Goal: Task Accomplishment & Management: Use online tool/utility

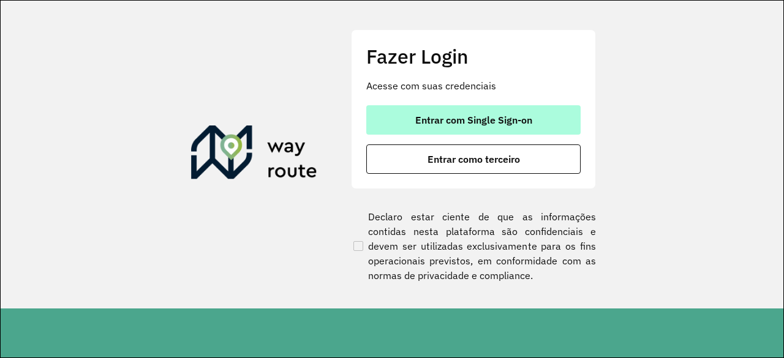
click at [521, 118] on span "Entrar com Single Sign-on" at bounding box center [473, 120] width 117 height 10
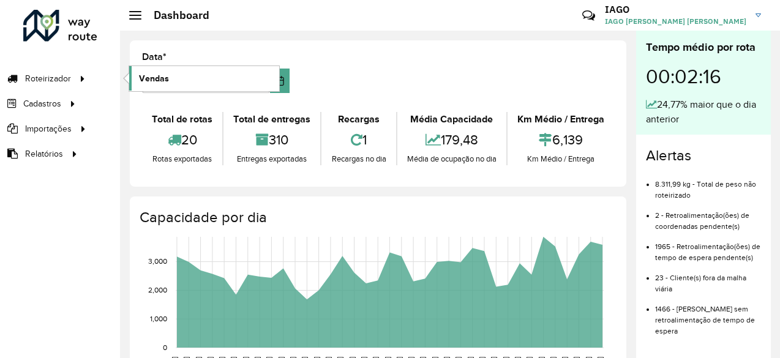
click at [192, 86] on link "Vendas" at bounding box center [204, 78] width 150 height 25
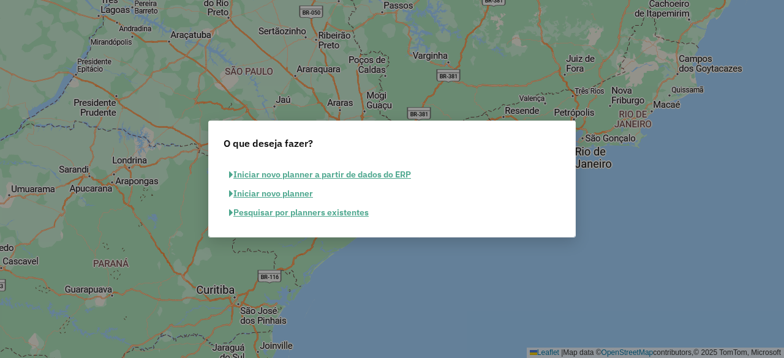
click at [309, 214] on button "Pesquisar por planners existentes" at bounding box center [299, 212] width 151 height 19
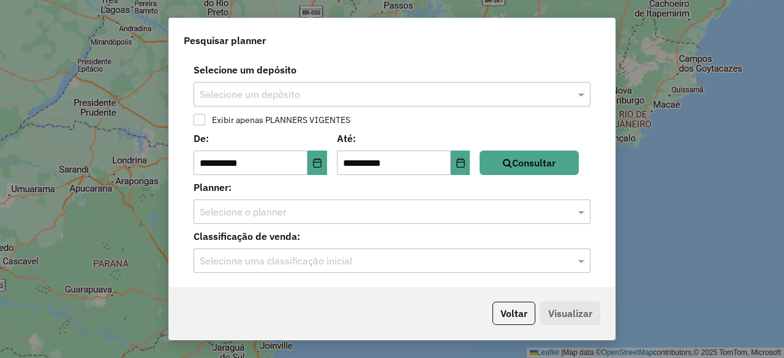
click at [313, 86] on div "Selecione um depósito" at bounding box center [392, 94] width 397 height 25
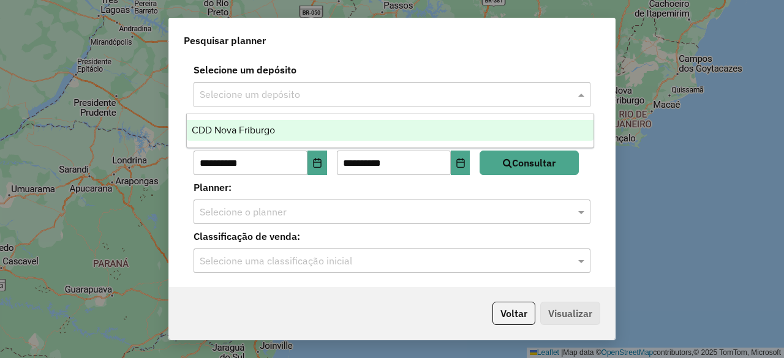
click at [260, 132] on span "CDD Nova Friburgo" at bounding box center [233, 130] width 83 height 10
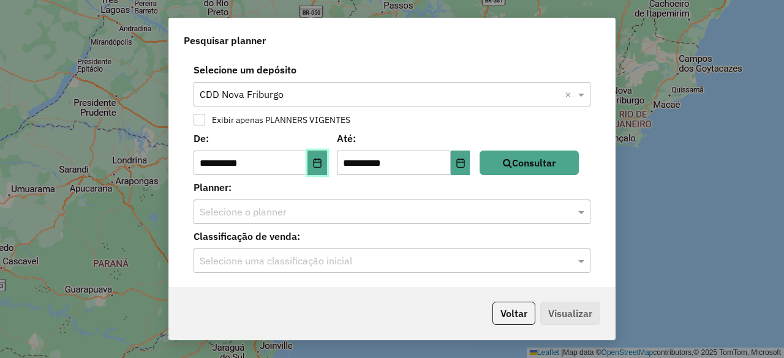
click at [320, 164] on icon "Choose Date" at bounding box center [317, 163] width 10 height 10
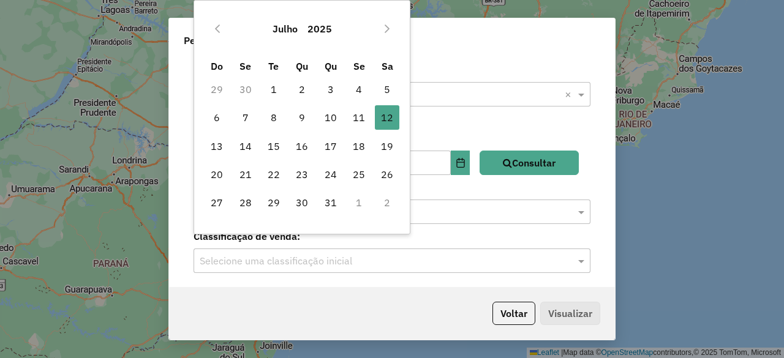
click at [213, 39] on div "Julho 2025" at bounding box center [302, 28] width 199 height 39
click at [219, 24] on icon "Previous Month" at bounding box center [218, 29] width 10 height 10
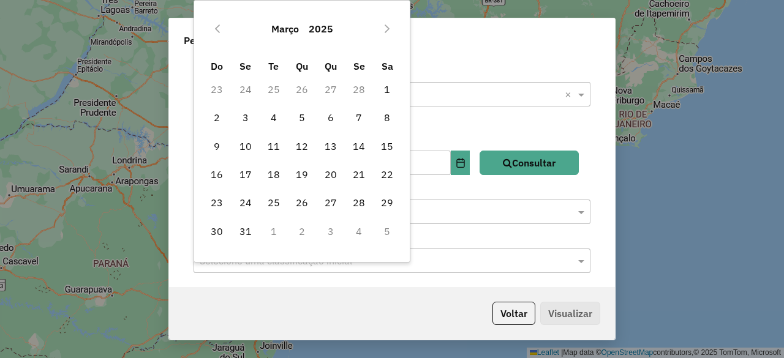
click at [219, 24] on icon "Previous Month" at bounding box center [218, 29] width 10 height 10
click at [298, 88] on span "1" at bounding box center [302, 89] width 25 height 25
type input "**********"
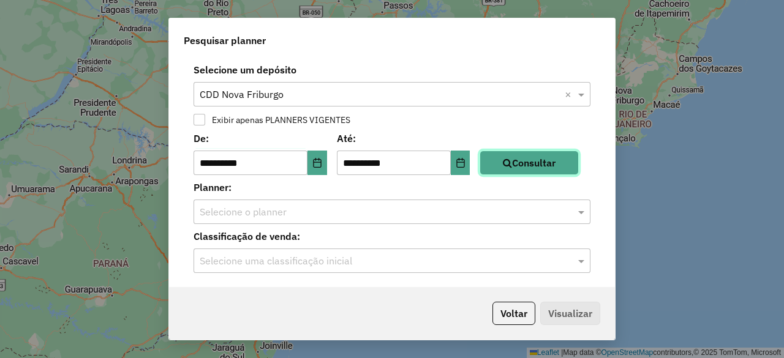
click at [501, 162] on button "Consultar" at bounding box center [529, 163] width 99 height 25
click at [260, 220] on div "Selecione o planner" at bounding box center [392, 212] width 397 height 25
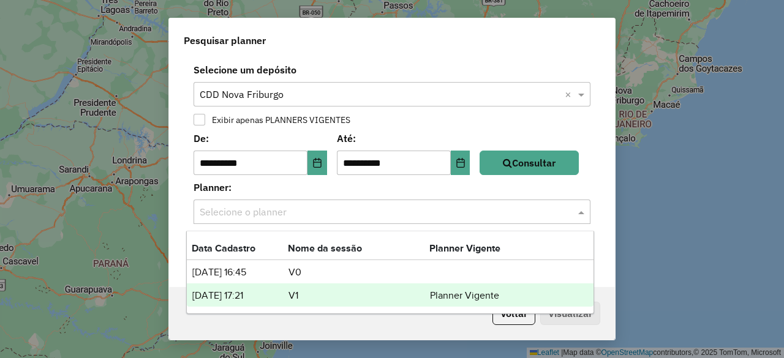
click at [279, 292] on td "21/03/2025 17:21" at bounding box center [240, 296] width 96 height 16
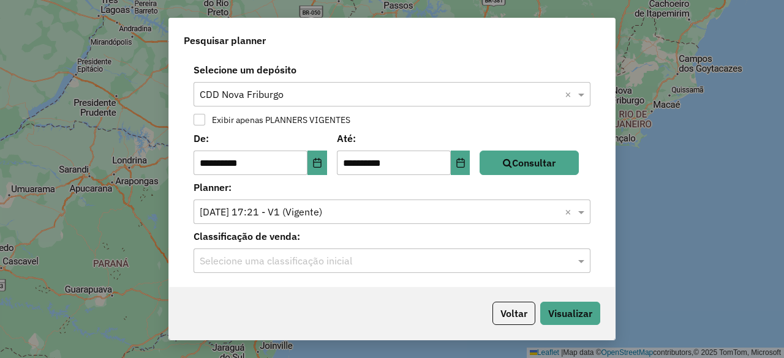
click at [279, 246] on div "Classificação de venda: Selecione uma classificação inicial" at bounding box center [391, 251] width 431 height 44
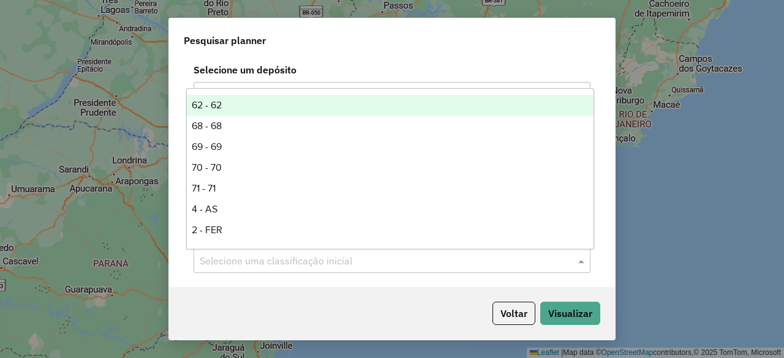
click at [285, 262] on input "text" at bounding box center [380, 261] width 360 height 15
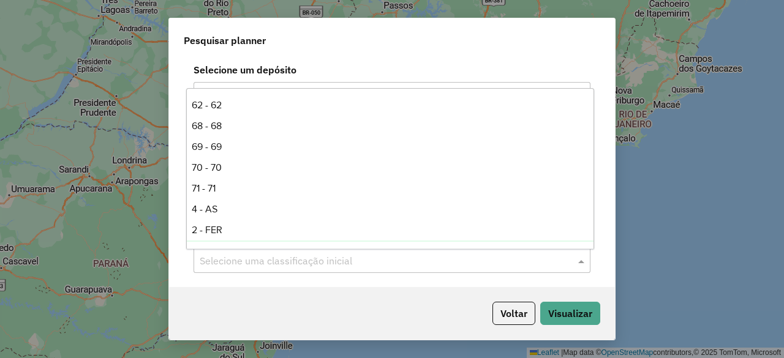
click at [341, 273] on div "Selecione uma classificação inicial" at bounding box center [392, 261] width 397 height 25
click at [590, 324] on button "Visualizar" at bounding box center [570, 313] width 60 height 23
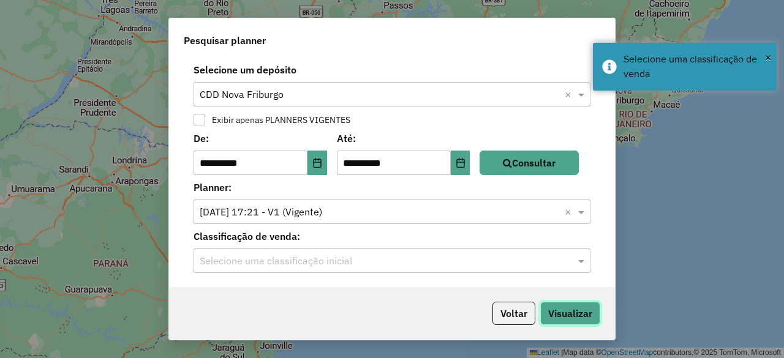
click at [586, 318] on button "Visualizar" at bounding box center [570, 313] width 60 height 23
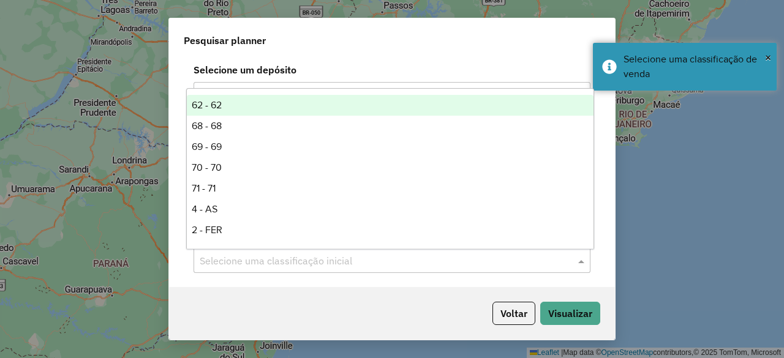
click at [284, 265] on input "text" at bounding box center [380, 261] width 360 height 15
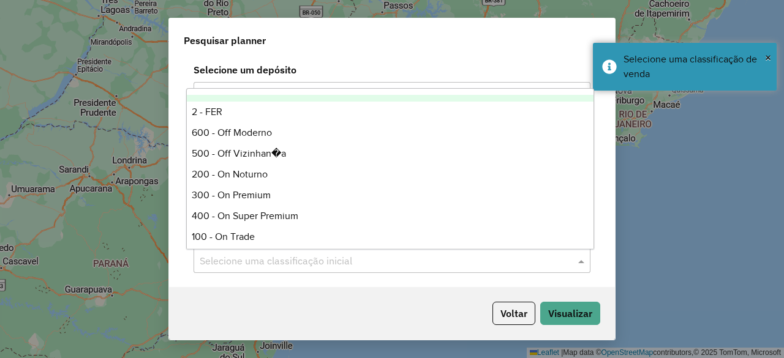
scroll to position [123, 0]
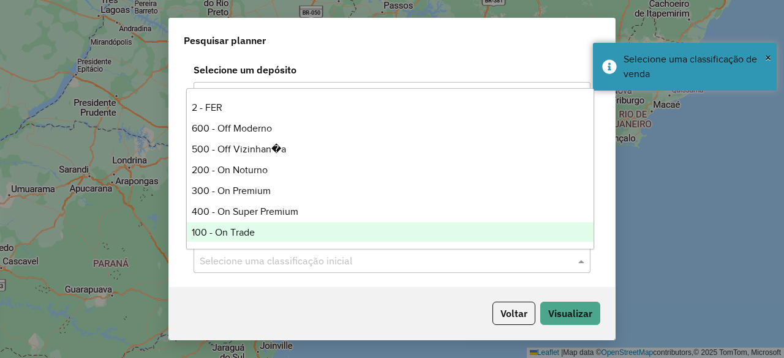
click at [310, 225] on div "100 - On Trade" at bounding box center [390, 232] width 406 height 21
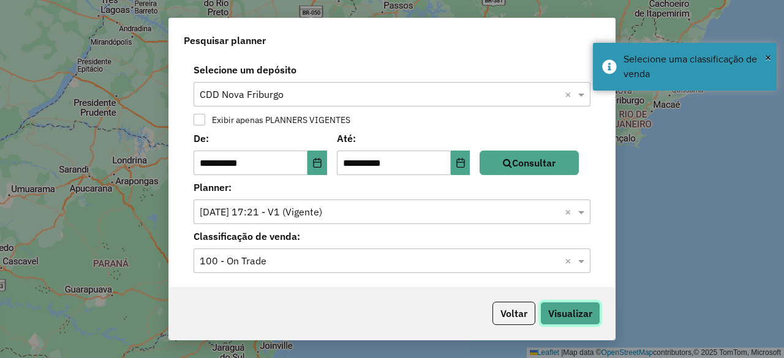
click at [571, 315] on button "Visualizar" at bounding box center [570, 313] width 60 height 23
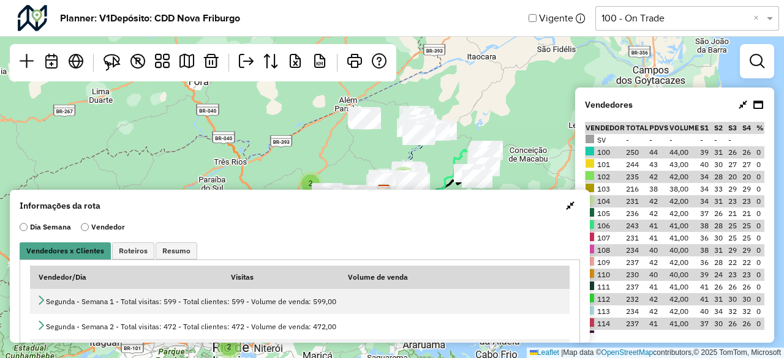
click at [571, 206] on button "button" at bounding box center [570, 206] width 20 height 20
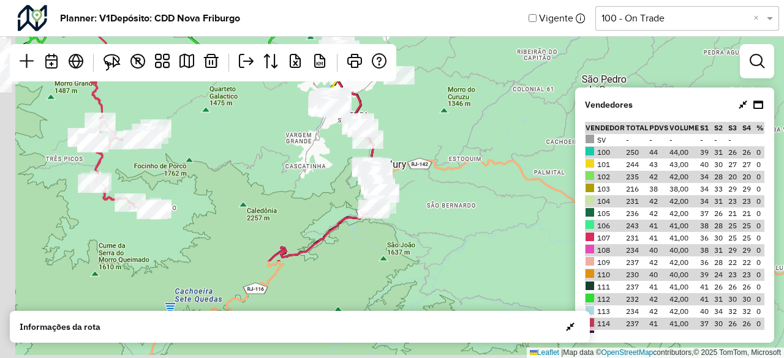
drag, startPoint x: 334, startPoint y: 243, endPoint x: 403, endPoint y: 110, distance: 149.6
click at [403, 110] on div "2 2 Leaflet | Map data © OpenStreetMap contributors,© 2025 TomTom, Microsoft" at bounding box center [392, 179] width 784 height 358
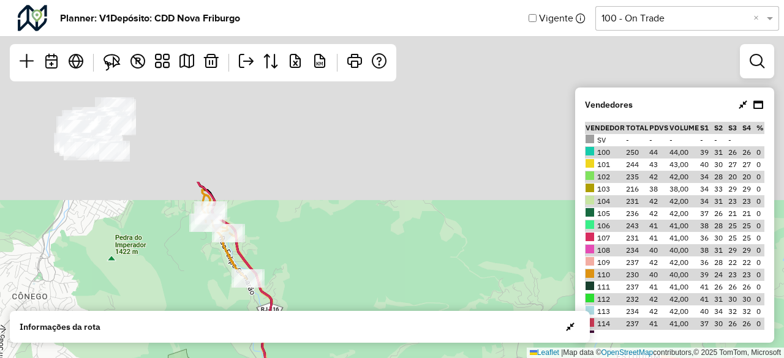
drag, startPoint x: 382, startPoint y: 156, endPoint x: 326, endPoint y: 374, distance: 225.1
click at [326, 358] on html "Aguarde... Pop-up bloqueado! Seu navegador bloqueou automáticamente a abertura …" at bounding box center [392, 179] width 784 height 358
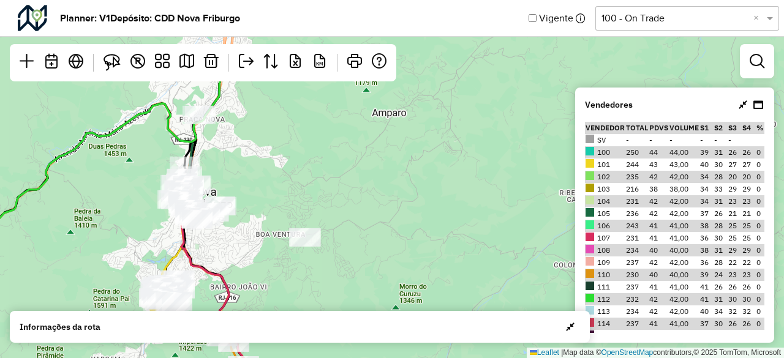
drag, startPoint x: 325, startPoint y: 153, endPoint x: 287, endPoint y: 261, distance: 114.7
click at [287, 261] on div "2 Leaflet | Map data © OpenStreetMap contributors,© 2025 TomTom, Microsoft" at bounding box center [392, 179] width 784 height 358
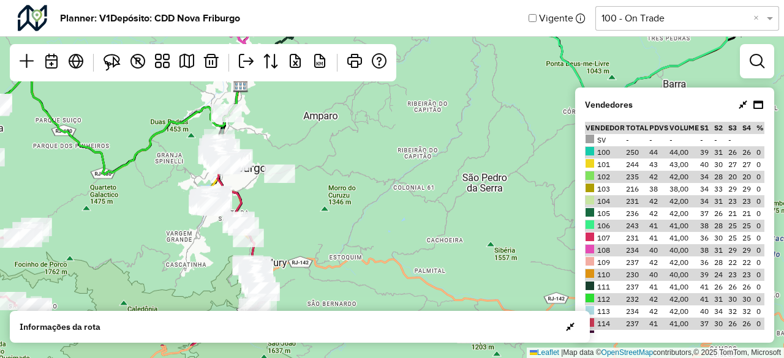
drag, startPoint x: 301, startPoint y: 203, endPoint x: 293, endPoint y: 150, distance: 53.3
click at [293, 150] on div "2 2 Leaflet | Map data © OpenStreetMap contributors,© 2025 TomTom, Microsoft" at bounding box center [392, 179] width 784 height 358
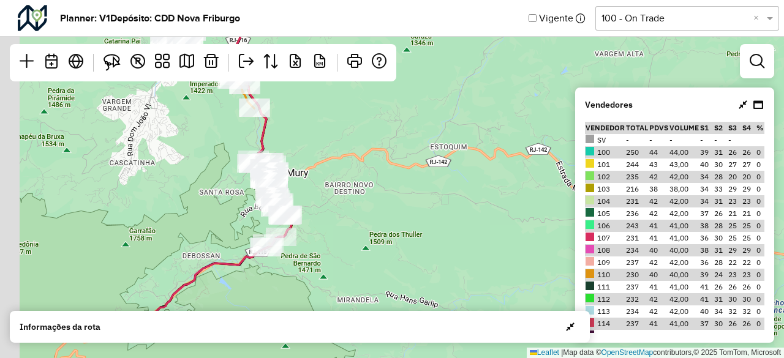
drag, startPoint x: 251, startPoint y: 230, endPoint x: 309, endPoint y: 164, distance: 88.1
click at [309, 164] on div "Leaflet | Map data © OpenStreetMap contributors,© 2025 TomTom, Microsoft" at bounding box center [392, 179] width 784 height 358
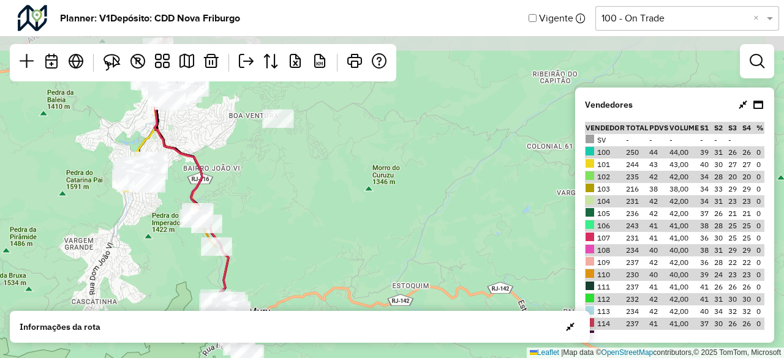
drag, startPoint x: 266, startPoint y: 138, endPoint x: 274, endPoint y: 269, distance: 131.3
click at [274, 269] on div "Leaflet | Map data © OpenStreetMap contributors,© 2025 TomTom, Microsoft" at bounding box center [392, 179] width 784 height 358
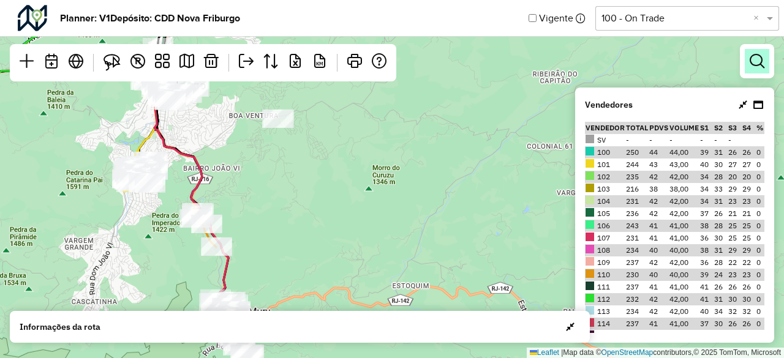
click at [767, 69] on link at bounding box center [757, 61] width 25 height 25
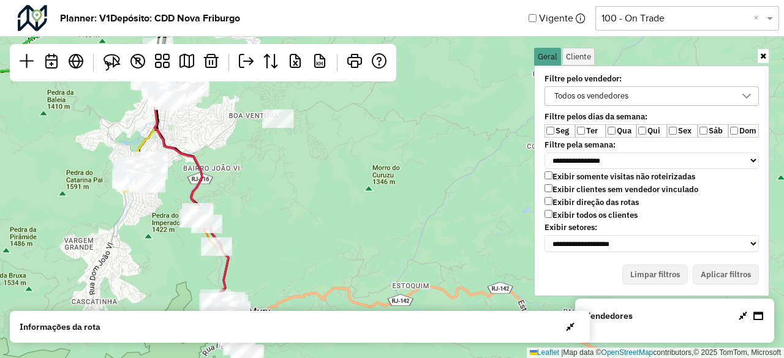
click at [638, 101] on div "Todos os vendedores" at bounding box center [642, 96] width 185 height 18
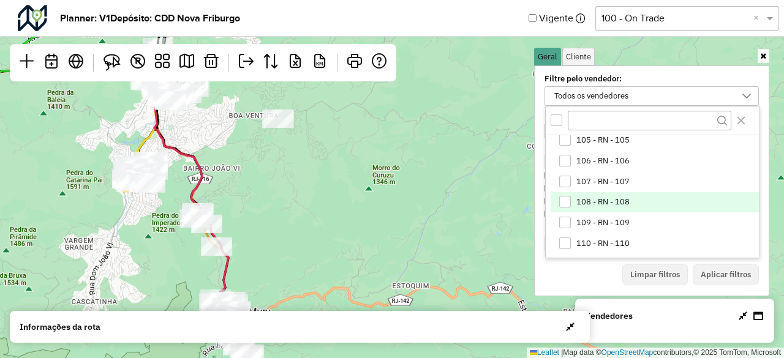
scroll to position [123, 0]
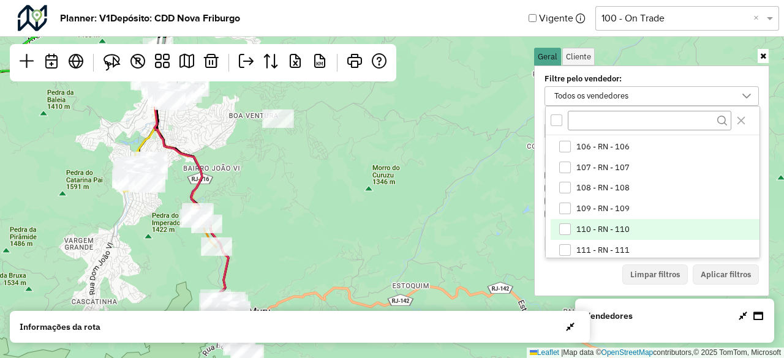
click at [600, 231] on span "110 - RN - 110" at bounding box center [602, 230] width 53 height 10
click at [724, 268] on button "Aplicar filtros" at bounding box center [726, 275] width 66 height 21
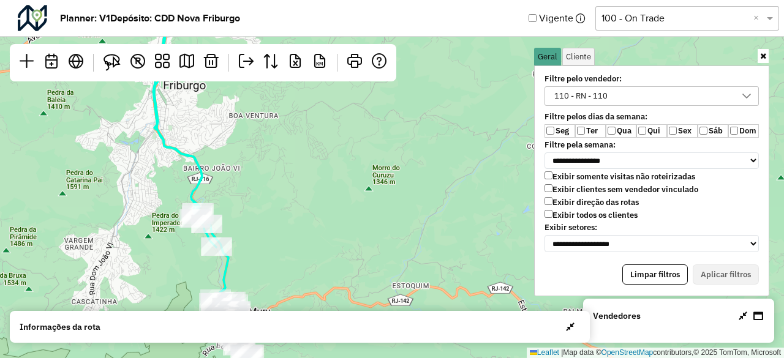
click at [587, 124] on label "Ter" at bounding box center [590, 130] width 31 height 13
click at [618, 131] on label "Qua" at bounding box center [621, 130] width 31 height 13
click at [665, 130] on label "Qui" at bounding box center [651, 130] width 31 height 13
click at [677, 130] on label "Sex" at bounding box center [682, 130] width 31 height 13
click at [707, 129] on label "Sáb" at bounding box center [713, 130] width 31 height 13
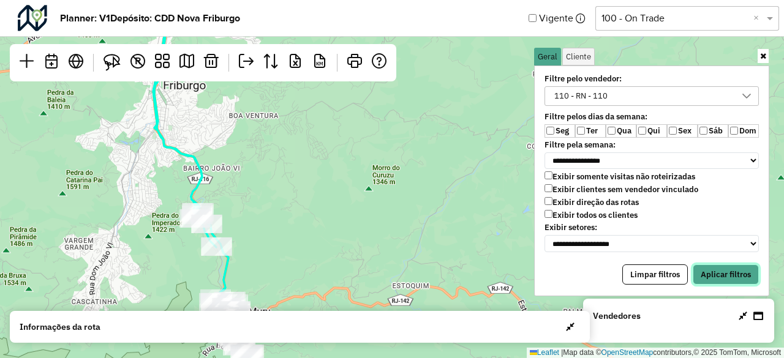
click at [737, 277] on button "Aplicar filtros" at bounding box center [726, 275] width 66 height 21
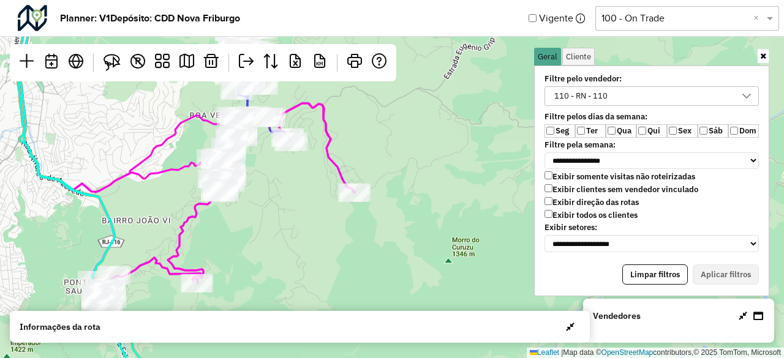
drag, startPoint x: 216, startPoint y: 162, endPoint x: 319, endPoint y: 233, distance: 125.1
click at [246, 186] on div at bounding box center [231, 177] width 31 height 18
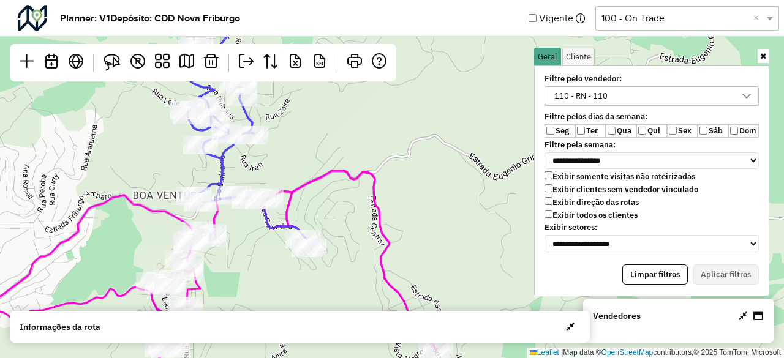
drag, startPoint x: 329, startPoint y: 191, endPoint x: 294, endPoint y: 260, distance: 77.5
click at [294, 260] on div "Leaflet | Map data © OpenStreetMap contributors,© 2025 TomTom, Microsoft" at bounding box center [392, 179] width 784 height 358
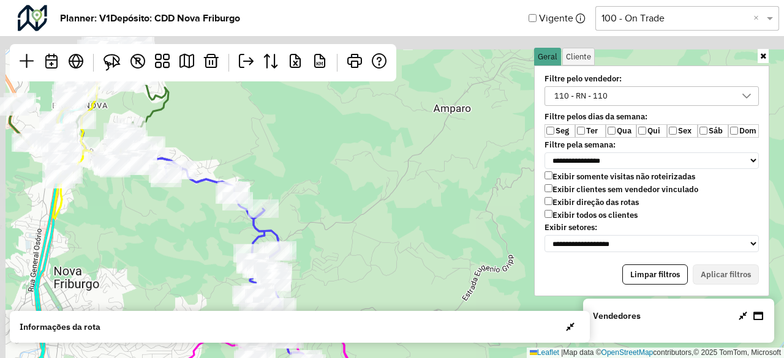
drag, startPoint x: 300, startPoint y: 150, endPoint x: 310, endPoint y: 269, distance: 119.3
click at [310, 269] on div "Leaflet | Map data © OpenStreetMap contributors,© 2025 TomTom, Microsoft" at bounding box center [392, 179] width 784 height 358
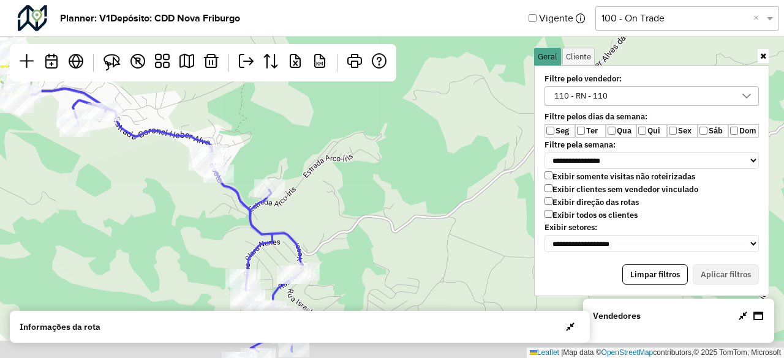
drag, startPoint x: 345, startPoint y: 265, endPoint x: 307, endPoint y: 132, distance: 138.1
click at [307, 132] on div "Leaflet | Map data © OpenStreetMap contributors,© 2025 TomTom, Microsoft" at bounding box center [392, 179] width 784 height 358
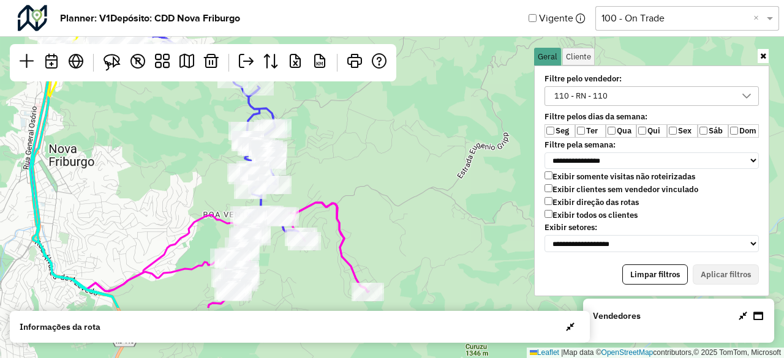
drag, startPoint x: 309, startPoint y: 283, endPoint x: 296, endPoint y: 127, distance: 156.1
click at [290, 176] on div at bounding box center [274, 185] width 31 height 18
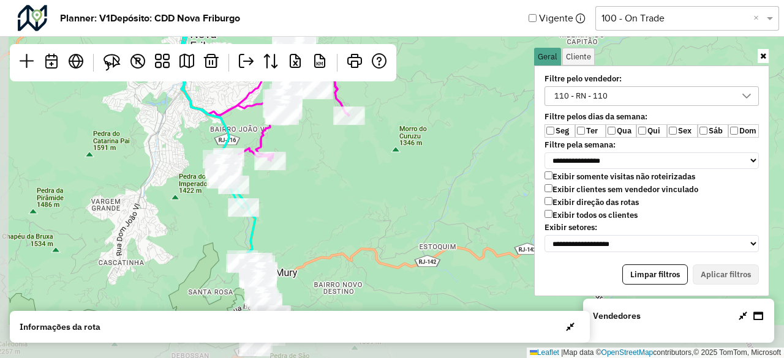
drag, startPoint x: 290, startPoint y: 238, endPoint x: 307, endPoint y: 138, distance: 101.4
click at [307, 138] on div "2 Leaflet | Map data © OpenStreetMap contributors,© 2025 TomTom, Microsoft" at bounding box center [392, 179] width 784 height 358
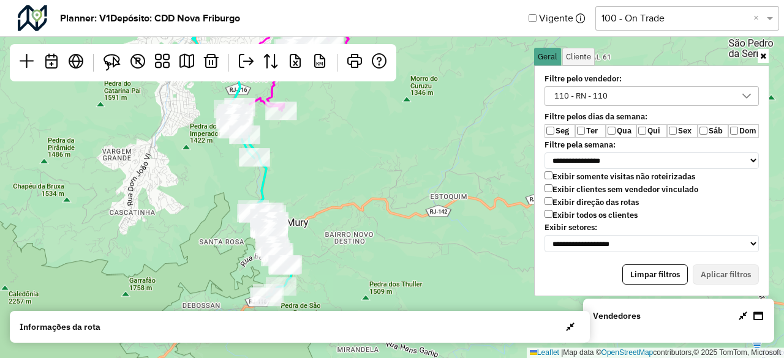
drag, startPoint x: 304, startPoint y: 285, endPoint x: 323, endPoint y: 137, distance: 149.4
click at [323, 138] on div "Leaflet | Map data © OpenStreetMap contributors,© 2025 TomTom, Microsoft" at bounding box center [392, 179] width 784 height 358
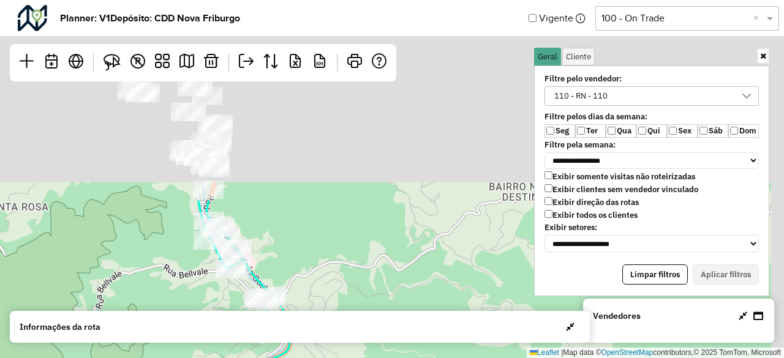
drag, startPoint x: 295, startPoint y: 134, endPoint x: 266, endPoint y: 371, distance: 238.3
click at [266, 358] on html "**********" at bounding box center [392, 179] width 784 height 358
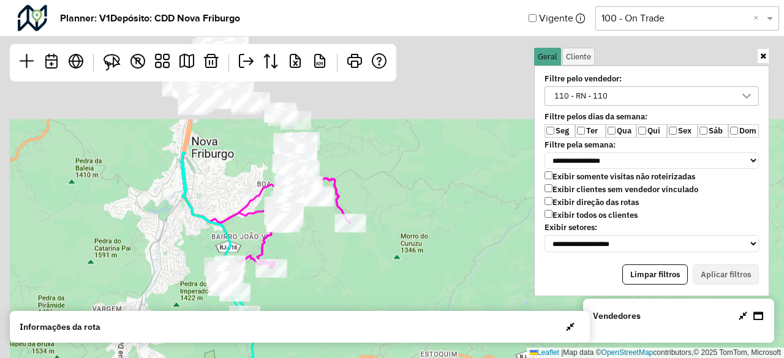
drag, startPoint x: 228, startPoint y: 141, endPoint x: 271, endPoint y: 329, distance: 192.3
click at [271, 329] on hb-planner "**********" at bounding box center [392, 179] width 784 height 358
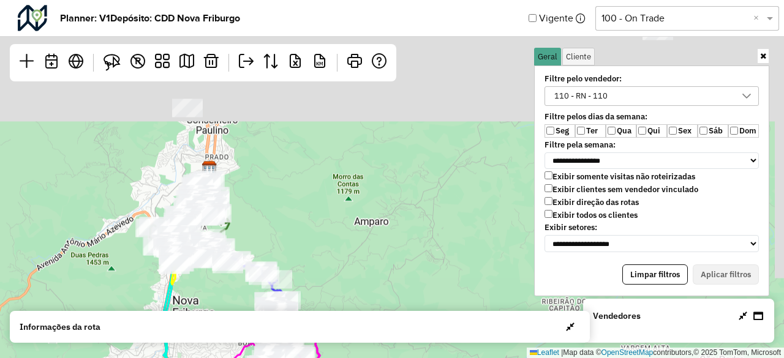
drag, startPoint x: 246, startPoint y: 137, endPoint x: 224, endPoint y: 304, distance: 169.2
click at [225, 304] on div "2 Leaflet | Map data © OpenStreetMap contributors,© 2025 TomTom, Microsoft" at bounding box center [392, 179] width 784 height 358
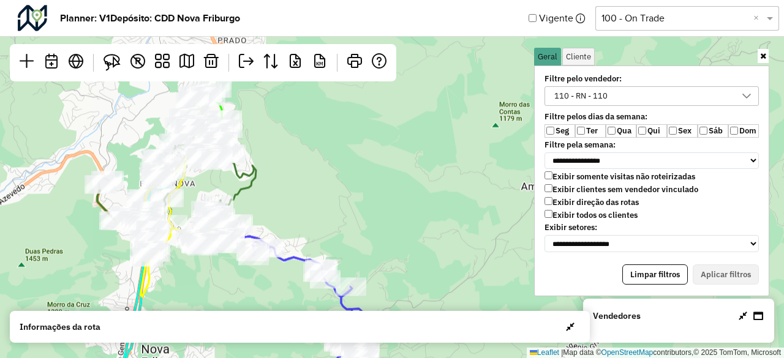
drag, startPoint x: 347, startPoint y: 159, endPoint x: 317, endPoint y: 216, distance: 64.7
click at [317, 216] on div "Leaflet | Map data © OpenStreetMap contributors,© 2025 TomTom, Microsoft" at bounding box center [392, 179] width 784 height 358
click at [592, 91] on div "110 - RN - 110" at bounding box center [581, 96] width 62 height 18
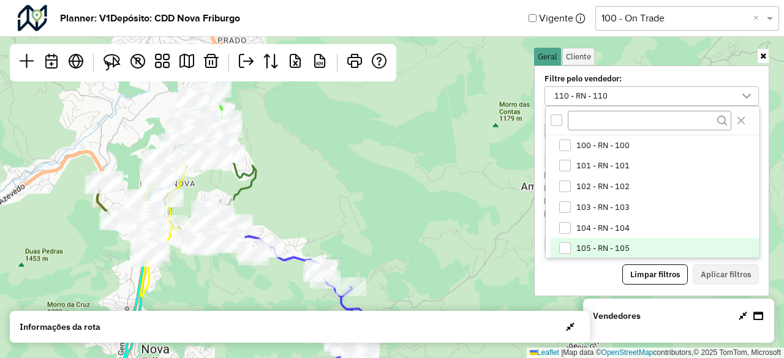
scroll to position [104, 0]
click at [564, 246] on icon "110 - RN - 110" at bounding box center [564, 247] width 9 height 9
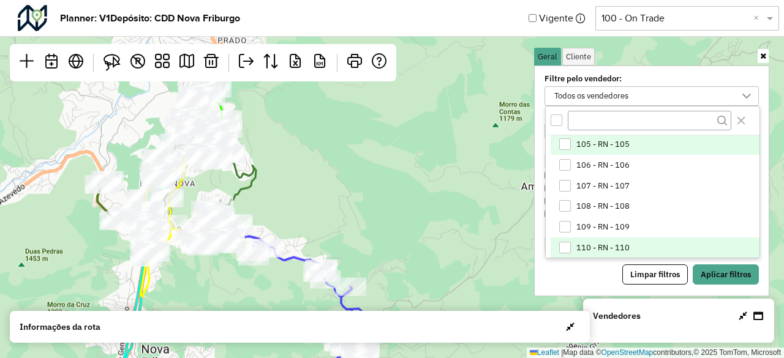
click at [565, 138] on div "105 - RN - 105" at bounding box center [565, 144] width 12 height 12
click at [741, 279] on button "Aplicar filtros" at bounding box center [726, 275] width 66 height 21
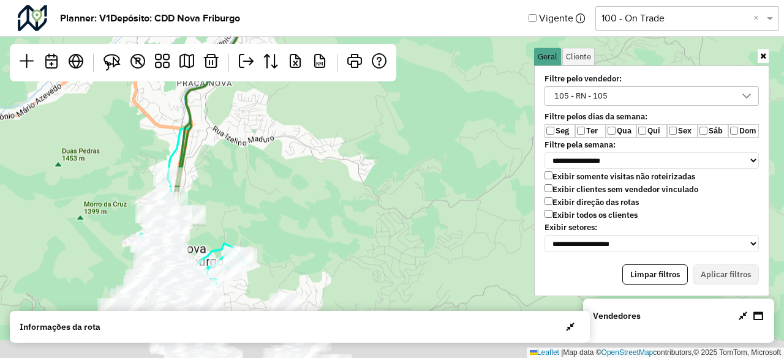
drag, startPoint x: 183, startPoint y: 225, endPoint x: 238, endPoint y: 88, distance: 147.5
click at [238, 88] on div "Leaflet | Map data © OpenStreetMap contributors,© 2025 TomTom, Microsoft" at bounding box center [392, 179] width 784 height 358
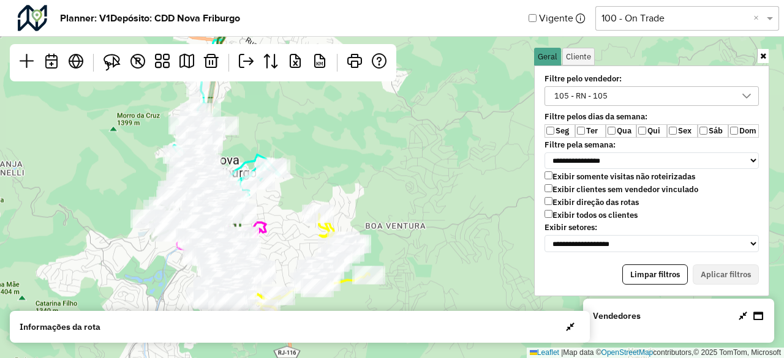
drag, startPoint x: 294, startPoint y: 144, endPoint x: 304, endPoint y: 171, distance: 28.9
click at [304, 171] on div "Leaflet | Map data © OpenStreetMap contributors,© 2025 TomTom, Microsoft" at bounding box center [392, 179] width 784 height 358
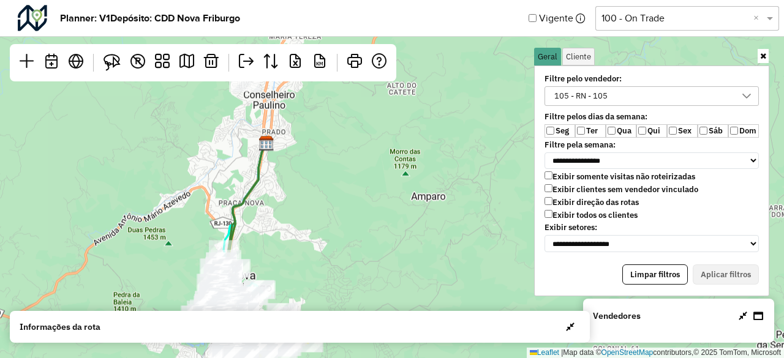
drag, startPoint x: 288, startPoint y: 149, endPoint x: 284, endPoint y: 260, distance: 111.0
click at [284, 260] on div "2 Leaflet | Map data © OpenStreetMap contributors,© 2025 TomTom, Microsoft" at bounding box center [392, 179] width 784 height 358
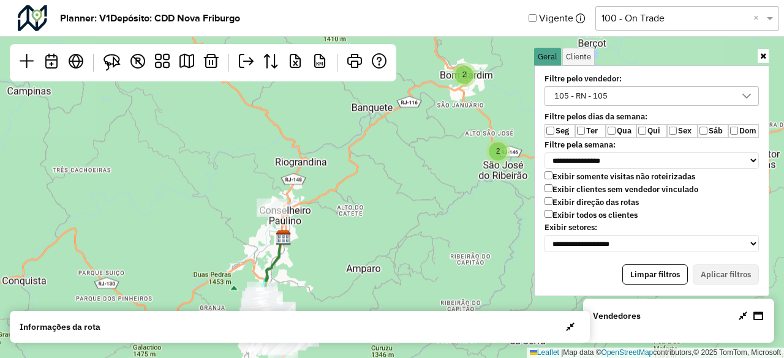
drag, startPoint x: 313, startPoint y: 165, endPoint x: 310, endPoint y: 232, distance: 66.8
click at [310, 232] on div "2 2 Leaflet | Map data © OpenStreetMap contributors,© 2025 TomTom, Microsoft" at bounding box center [392, 179] width 784 height 358
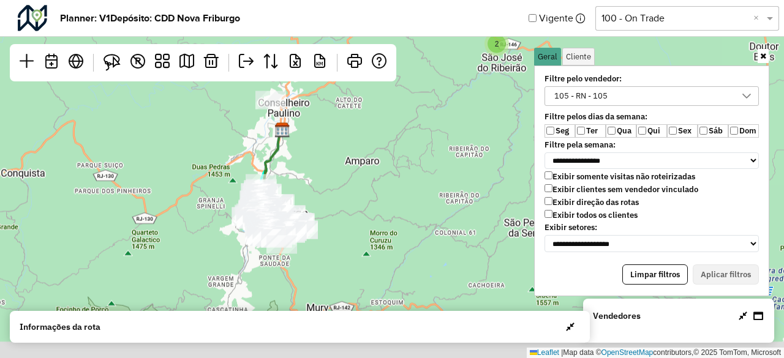
drag, startPoint x: 363, startPoint y: 251, endPoint x: 361, endPoint y: 140, distance: 110.3
click at [361, 140] on div "2 2 Leaflet | Map data © OpenStreetMap contributors,© 2025 TomTom, Microsoft" at bounding box center [392, 179] width 784 height 358
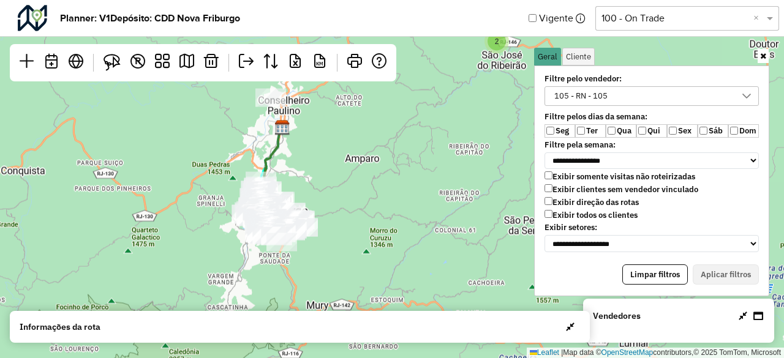
click at [576, 95] on div "105 - RN - 105" at bounding box center [581, 96] width 62 height 18
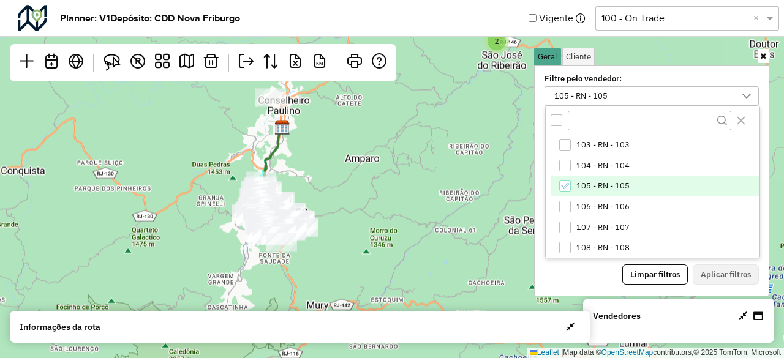
click at [568, 183] on icon "105 - RN - 105" at bounding box center [564, 186] width 9 height 9
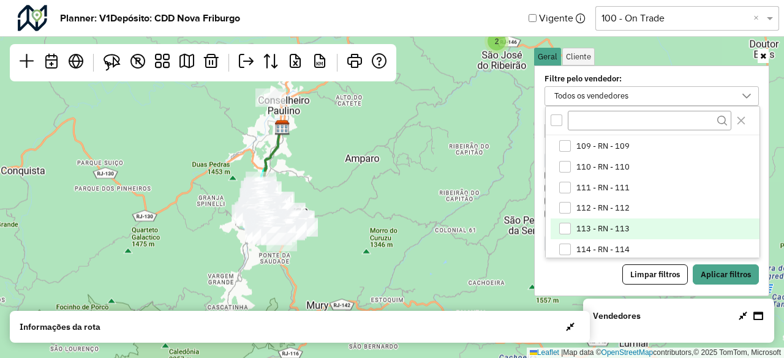
scroll to position [246, 0]
drag, startPoint x: 617, startPoint y: 208, endPoint x: 654, endPoint y: 230, distance: 42.9
click at [618, 208] on span "115 - RN - 115" at bounding box center [602, 209] width 53 height 10
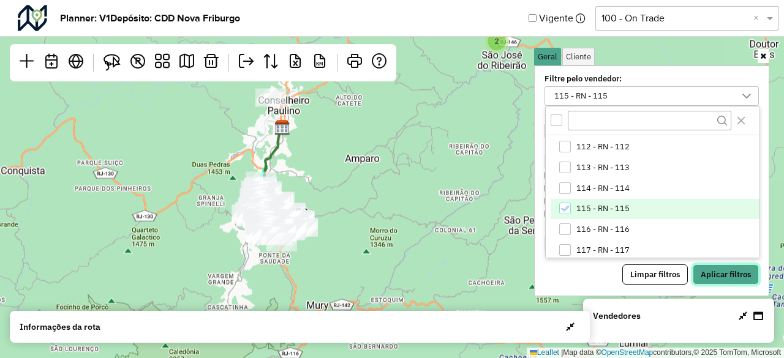
click at [717, 274] on button "Aplicar filtros" at bounding box center [726, 275] width 66 height 21
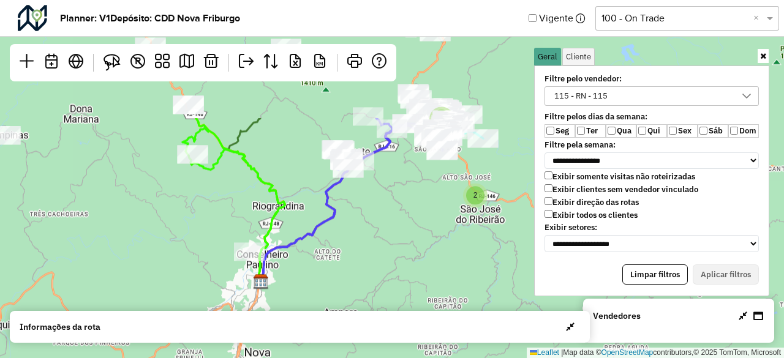
drag, startPoint x: 361, startPoint y: 108, endPoint x: 333, endPoint y: 271, distance: 165.4
click at [332, 280] on div "2 2 Leaflet | Map data © OpenStreetMap contributors,© 2025 TomTom, Microsoft" at bounding box center [392, 179] width 784 height 358
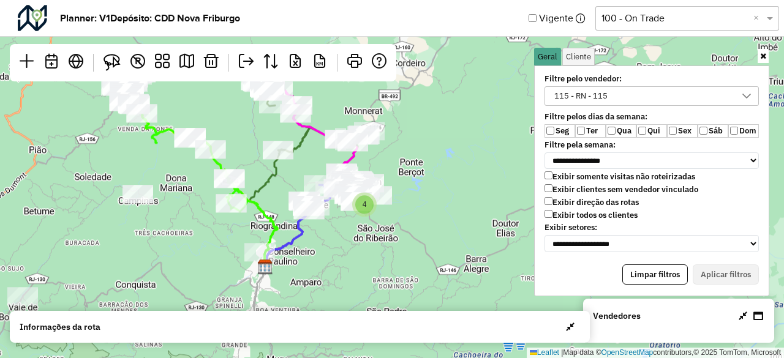
drag, startPoint x: 147, startPoint y: 189, endPoint x: 232, endPoint y: 101, distance: 122.2
click at [227, 99] on div "4 Leaflet | Map data © OpenStreetMap contributors,© 2025 TomTom, Microsoft" at bounding box center [392, 179] width 784 height 358
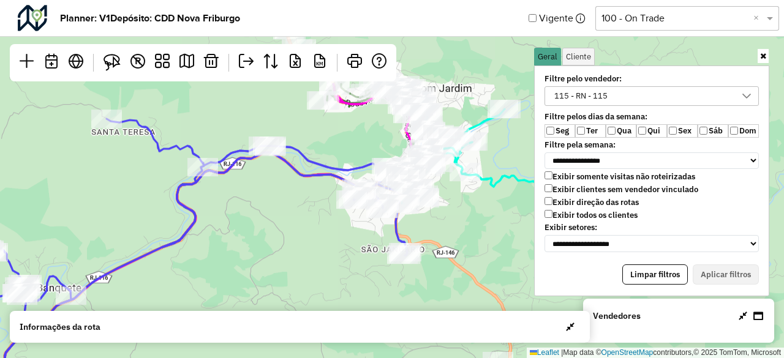
drag, startPoint x: 369, startPoint y: 154, endPoint x: 330, endPoint y: 274, distance: 125.7
click at [330, 274] on div "Leaflet | Map data © OpenStreetMap contributors,© 2025 TomTom, Microsoft" at bounding box center [392, 179] width 784 height 358
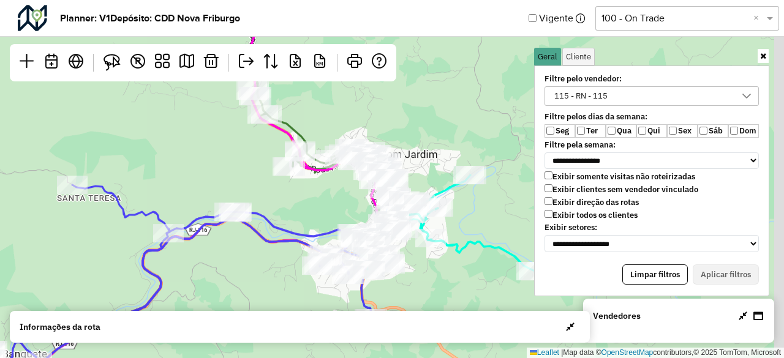
drag, startPoint x: 307, startPoint y: 195, endPoint x: 260, endPoint y: 221, distance: 53.2
click at [247, 281] on icon at bounding box center [156, 336] width 444 height 248
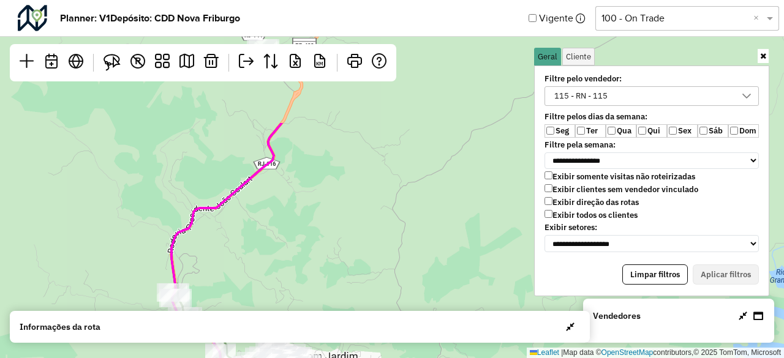
drag, startPoint x: 317, startPoint y: 99, endPoint x: 271, endPoint y: 258, distance: 166.5
click at [271, 258] on div "Leaflet | Map data © OpenStreetMap contributors,© 2025 TomTom, Microsoft" at bounding box center [392, 179] width 784 height 358
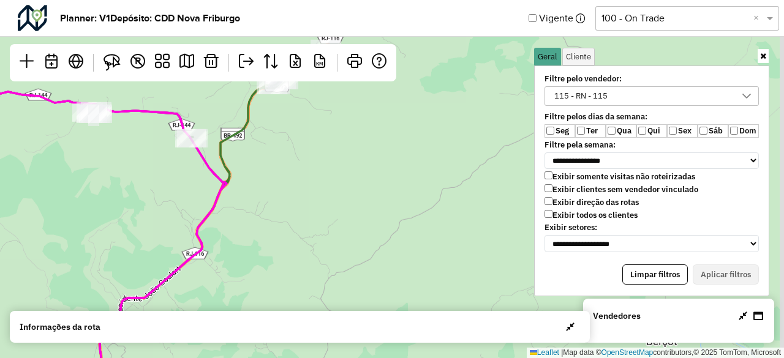
drag, startPoint x: 387, startPoint y: 165, endPoint x: 283, endPoint y: 211, distance: 114.1
click at [279, 285] on div "Leaflet | Map data © OpenStreetMap contributors,© 2025 TomTom, Microsoft" at bounding box center [392, 179] width 784 height 358
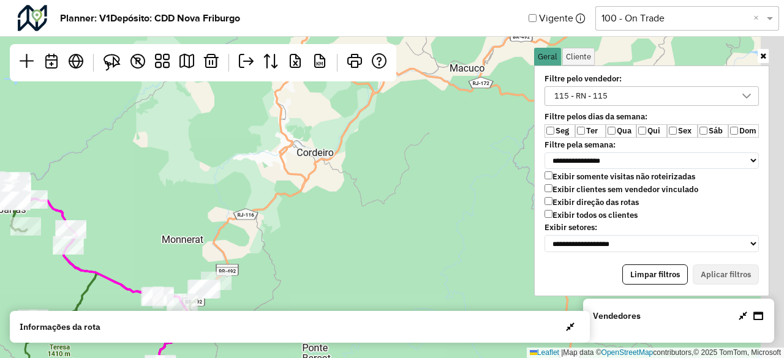
drag, startPoint x: 380, startPoint y: 118, endPoint x: 300, endPoint y: 244, distance: 149.5
click at [300, 244] on div "2 2 Leaflet | Map data © OpenStreetMap contributors,© 2025 TomTom, Microsoft" at bounding box center [392, 179] width 784 height 358
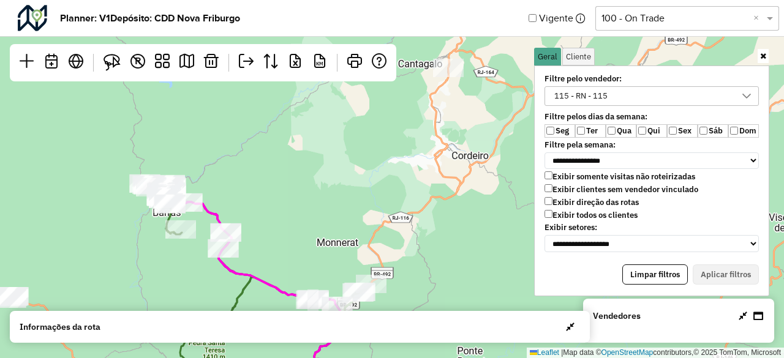
drag, startPoint x: 135, startPoint y: 188, endPoint x: 292, endPoint y: 190, distance: 156.8
click at [292, 190] on div "2 2 Leaflet | Map data © OpenStreetMap contributors,© 2025 TomTom, Microsoft" at bounding box center [392, 179] width 784 height 358
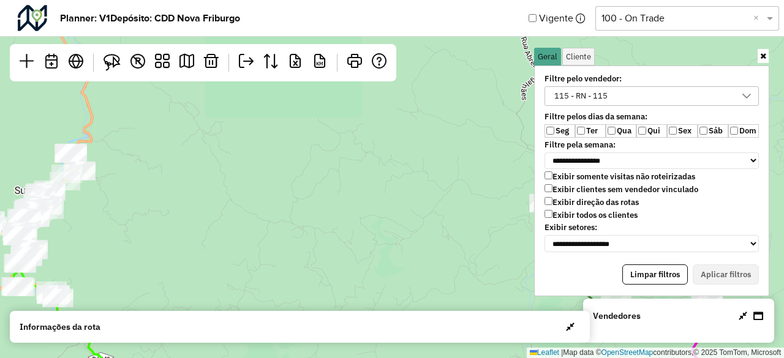
drag, startPoint x: 150, startPoint y: 178, endPoint x: 332, endPoint y: 160, distance: 182.8
click at [326, 162] on div "2 Leaflet | Map data © OpenStreetMap contributors,© 2025 TomTom, Microsoft" at bounding box center [392, 179] width 784 height 358
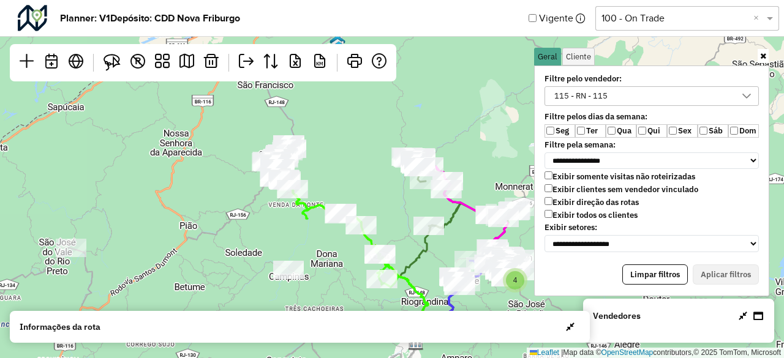
drag, startPoint x: 374, startPoint y: 168, endPoint x: 240, endPoint y: 96, distance: 152.7
click at [240, 96] on div "4 Leaflet | Map data © OpenStreetMap contributors,© 2025 TomTom, Microsoft" at bounding box center [392, 179] width 784 height 358
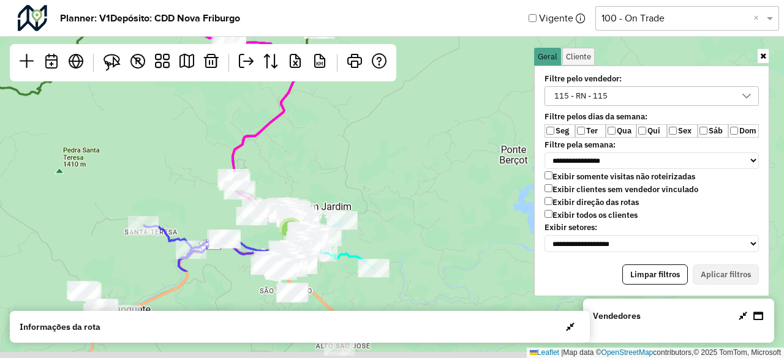
drag, startPoint x: 325, startPoint y: 230, endPoint x: 338, endPoint y: 89, distance: 142.1
click at [337, 89] on div "2 Leaflet | Map data © OpenStreetMap contributors,© 2025 TomTom, Microsoft" at bounding box center [392, 179] width 784 height 358
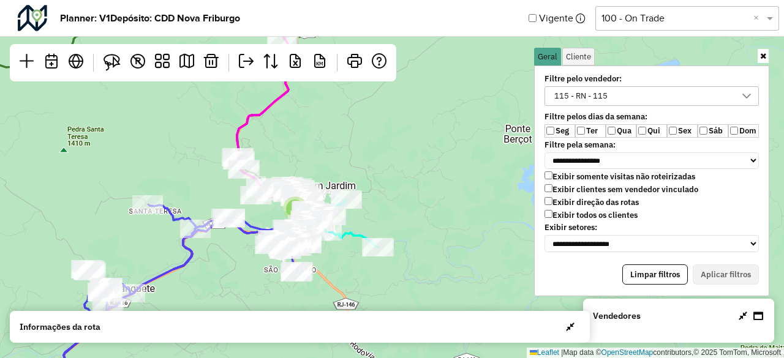
click at [581, 96] on div "115 - RN - 115" at bounding box center [581, 96] width 62 height 18
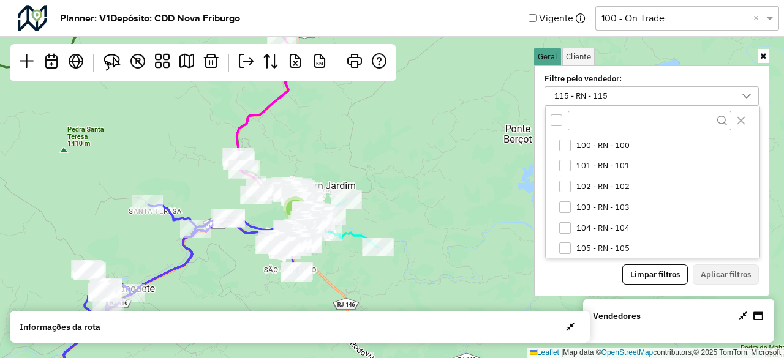
scroll to position [208, 0]
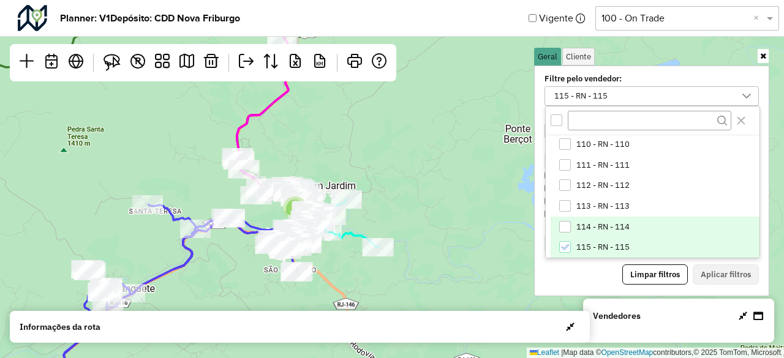
click at [567, 244] on icon "115 - RN - 115" at bounding box center [564, 247] width 9 height 9
click at [569, 221] on div "114 - RN - 114" at bounding box center [565, 227] width 12 height 12
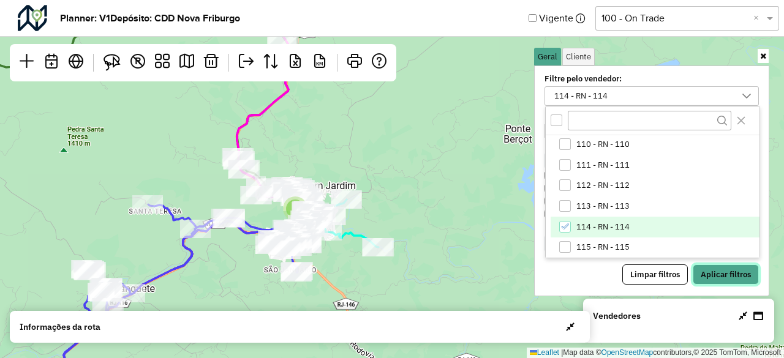
click at [752, 268] on button "Aplicar filtros" at bounding box center [726, 275] width 66 height 21
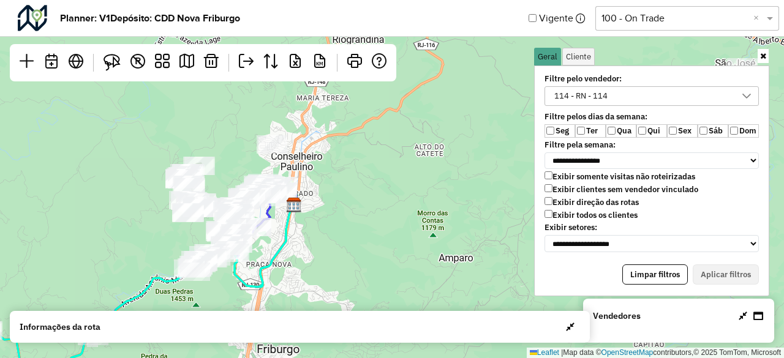
drag, startPoint x: 326, startPoint y: 121, endPoint x: 322, endPoint y: 243, distance: 122.0
click at [322, 243] on div "2 Leaflet | Map data © OpenStreetMap contributors,© 2025 TomTom, Microsoft" at bounding box center [392, 179] width 784 height 358
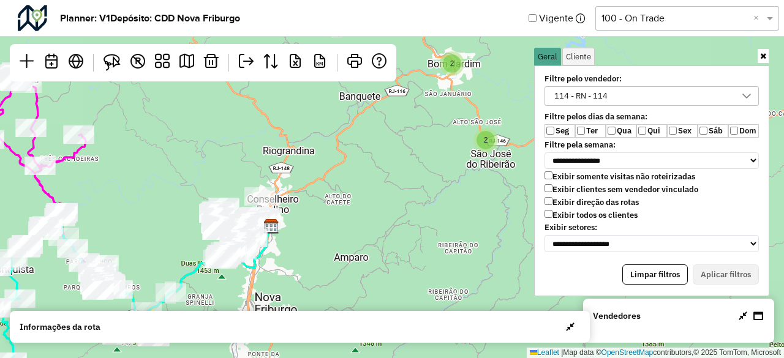
drag, startPoint x: 369, startPoint y: 125, endPoint x: 309, endPoint y: 189, distance: 88.4
click at [309, 189] on div "2 2 Leaflet | Map data © OpenStreetMap contributors,© 2025 TomTom, Microsoft" at bounding box center [392, 179] width 784 height 358
click at [595, 94] on div "114 - RN - 114" at bounding box center [581, 96] width 62 height 18
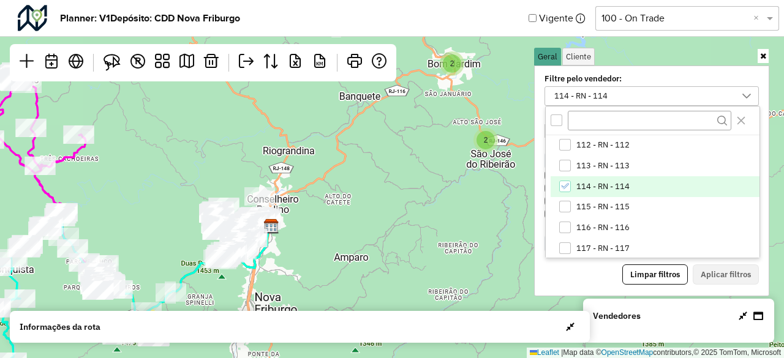
click at [564, 181] on div "114 - RN - 114" at bounding box center [565, 187] width 12 height 12
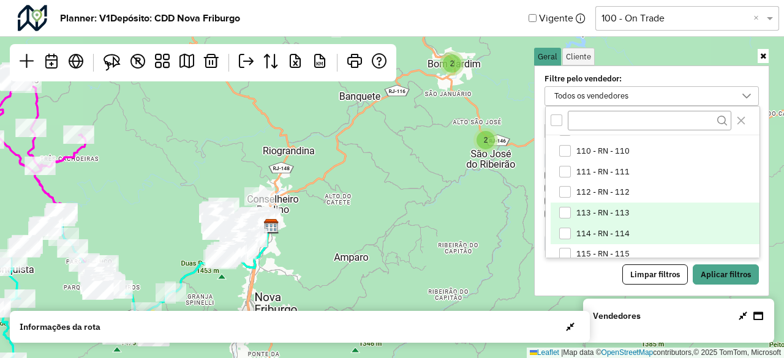
scroll to position [187, 0]
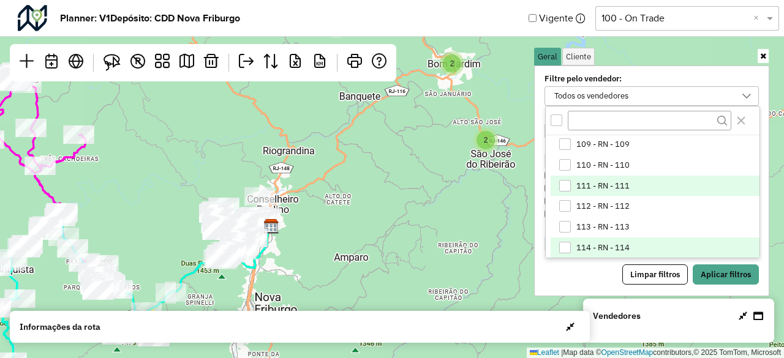
click at [573, 183] on li "111 - RN - 111" at bounding box center [655, 186] width 209 height 21
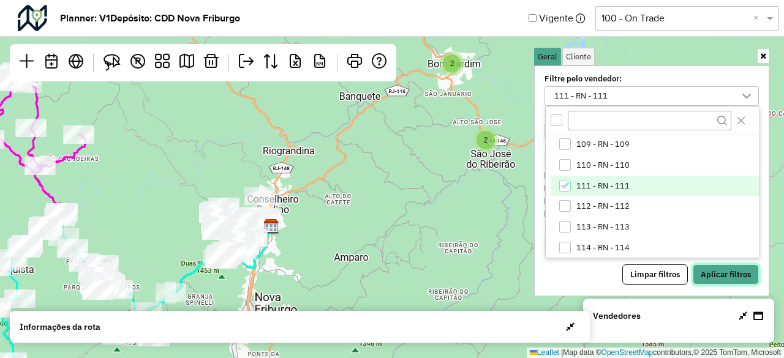
click at [721, 265] on button "Aplicar filtros" at bounding box center [726, 275] width 66 height 21
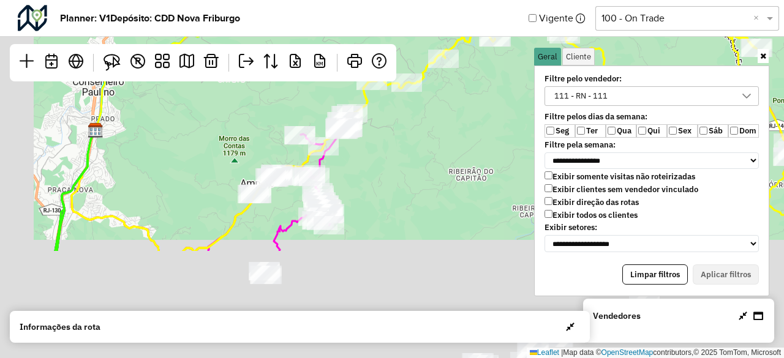
drag, startPoint x: 366, startPoint y: 280, endPoint x: 413, endPoint y: 104, distance: 182.2
click at [412, 107] on div "2 Leaflet | Map data © OpenStreetMap contributors,© 2025 TomTom, Microsoft" at bounding box center [392, 179] width 784 height 358
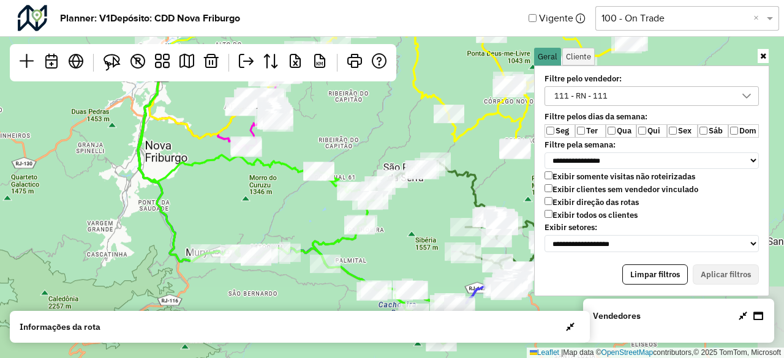
drag, startPoint x: 429, startPoint y: 143, endPoint x: 386, endPoint y: 88, distance: 70.3
click at [386, 88] on div "2 2 Leaflet | Map data © OpenStreetMap contributors,© 2025 TomTom, Microsoft" at bounding box center [392, 179] width 784 height 358
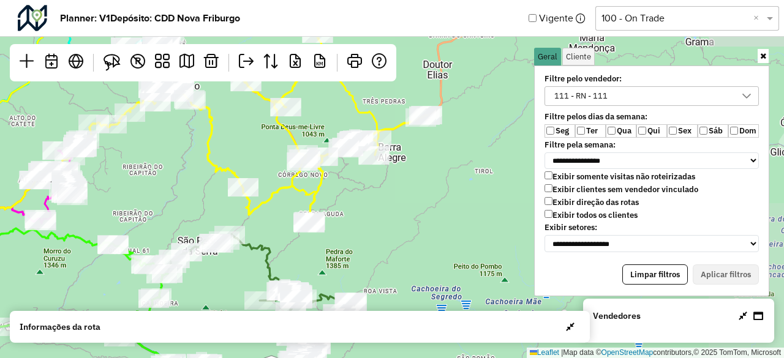
drag, startPoint x: 485, startPoint y: 132, endPoint x: 279, endPoint y: 208, distance: 219.2
click at [279, 208] on div "2 2 Leaflet | Map data © OpenStreetMap contributors,© 2025 TomTom, Microsoft" at bounding box center [392, 179] width 784 height 358
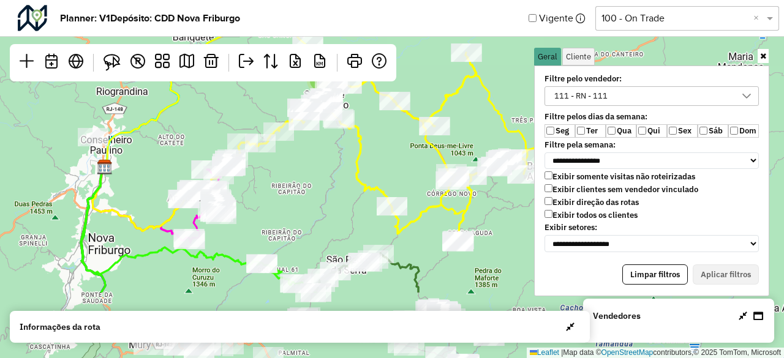
drag, startPoint x: 289, startPoint y: 251, endPoint x: 350, endPoint y: 162, distance: 107.9
click at [343, 108] on div "2 2 Leaflet | Map data © OpenStreetMap contributors,© 2025 TomTom, Microsoft" at bounding box center [392, 179] width 784 height 358
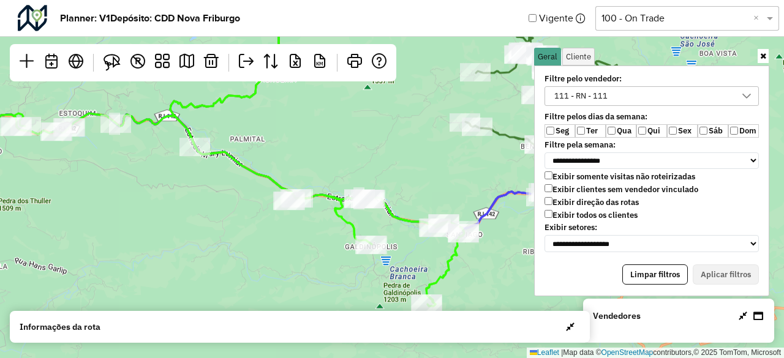
drag, startPoint x: 374, startPoint y: 206, endPoint x: 401, endPoint y: 137, distance: 74.3
click at [401, 137] on div "Leaflet | Map data © OpenStreetMap contributors,© 2025 TomTom, Microsoft" at bounding box center [392, 179] width 784 height 358
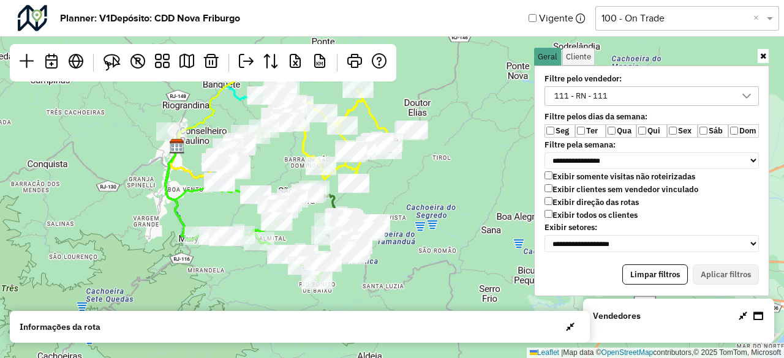
drag, startPoint x: 375, startPoint y: 107, endPoint x: 321, endPoint y: 211, distance: 117.8
click at [321, 211] on div "4 Leaflet | Map data © OpenStreetMap contributors,© 2025 TomTom, Microsoft" at bounding box center [392, 179] width 784 height 358
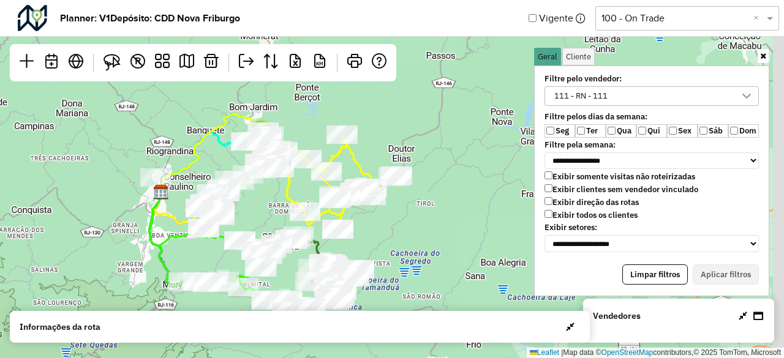
drag, startPoint x: 330, startPoint y: 103, endPoint x: 301, endPoint y: 167, distance: 69.7
click at [302, 166] on div "4 Leaflet | Map data © OpenStreetMap contributors,© 2025 TomTom, Microsoft" at bounding box center [392, 179] width 784 height 358
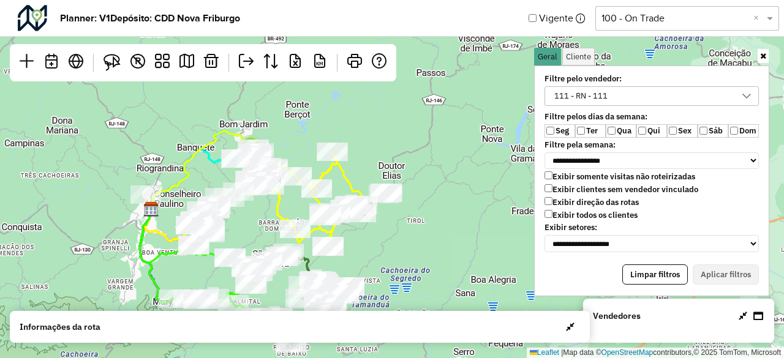
click at [577, 94] on div "111 - RN - 111" at bounding box center [581, 96] width 62 height 18
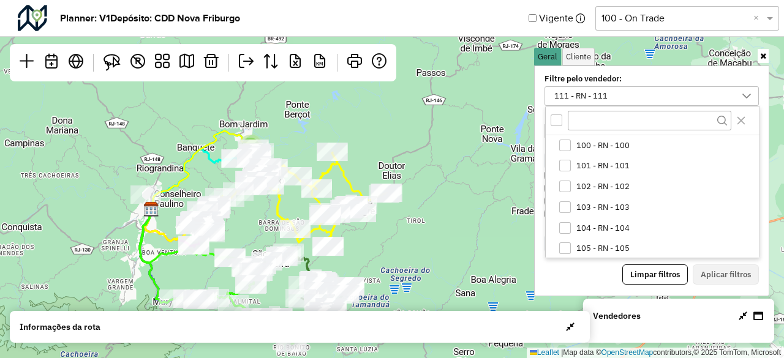
scroll to position [125, 0]
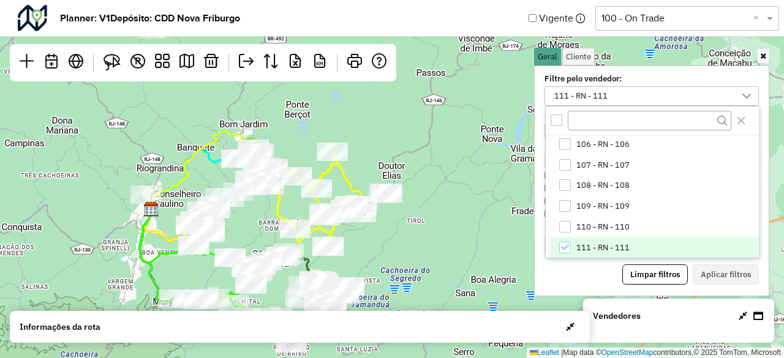
click at [567, 243] on icon "111 - RN - 111" at bounding box center [564, 247] width 9 height 9
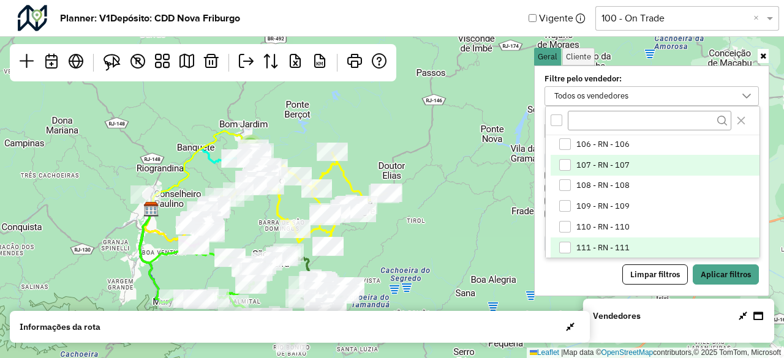
scroll to position [186, 0]
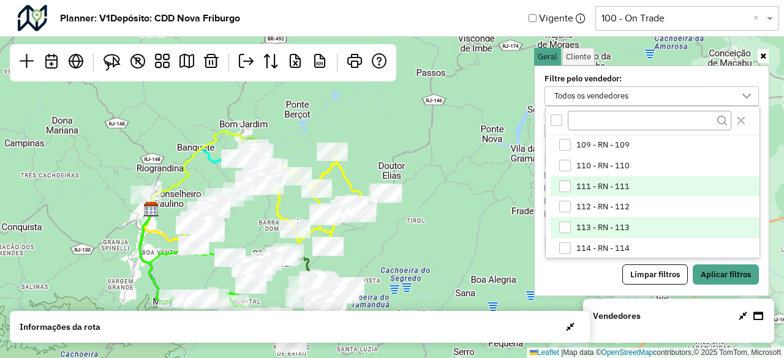
click at [570, 225] on div "113 - RN - 113" at bounding box center [565, 228] width 12 height 12
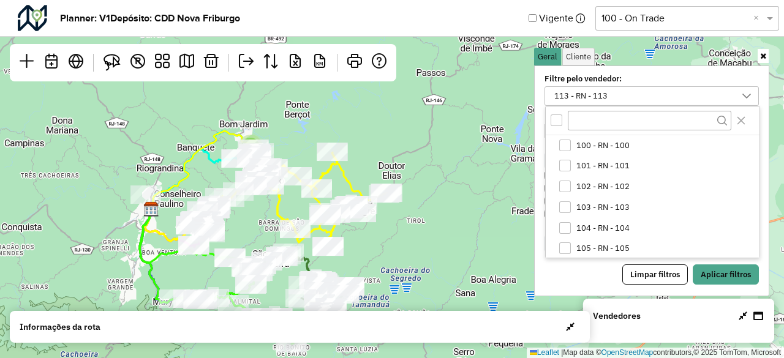
click at [729, 268] on button "Aplicar filtros" at bounding box center [726, 275] width 66 height 21
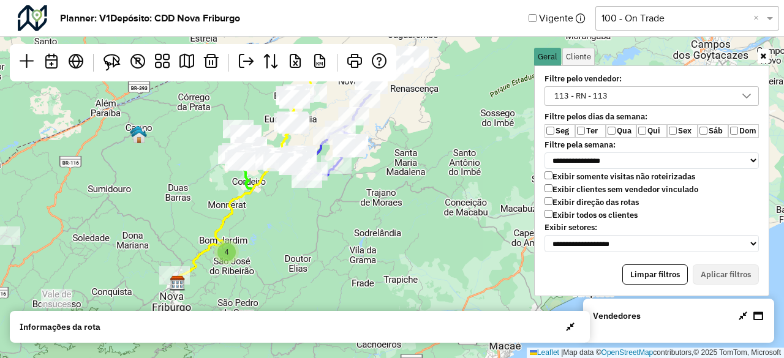
drag, startPoint x: 413, startPoint y: 118, endPoint x: 268, endPoint y: 257, distance: 200.6
click at [268, 257] on div "2 4 Leaflet | Map data © OpenStreetMap contributors,© 2025 TomTom, Microsoft" at bounding box center [392, 179] width 784 height 358
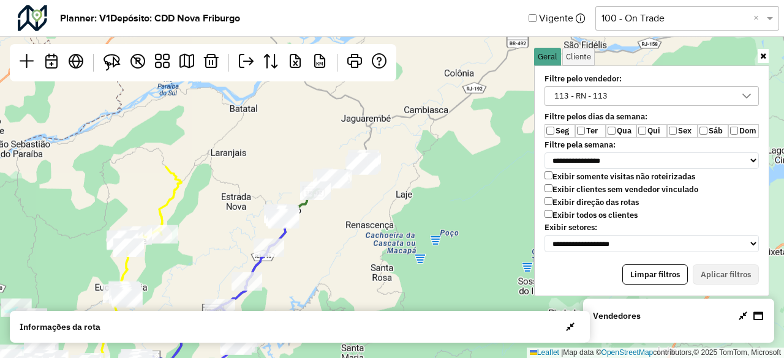
drag, startPoint x: 366, startPoint y: 115, endPoint x: 311, endPoint y: 272, distance: 166.8
click at [311, 272] on div "4 Leaflet | Map data © OpenStreetMap contributors,© 2025 TomTom, Microsoft" at bounding box center [392, 179] width 784 height 358
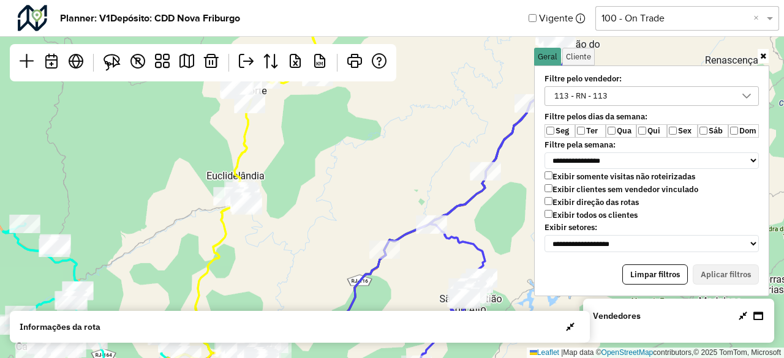
drag, startPoint x: 330, startPoint y: 151, endPoint x: 393, endPoint y: 91, distance: 88.0
click at [393, 90] on div "2 2 Leaflet | Map data © OpenStreetMap contributors,© 2025 TomTom, Microsoft" at bounding box center [392, 179] width 784 height 358
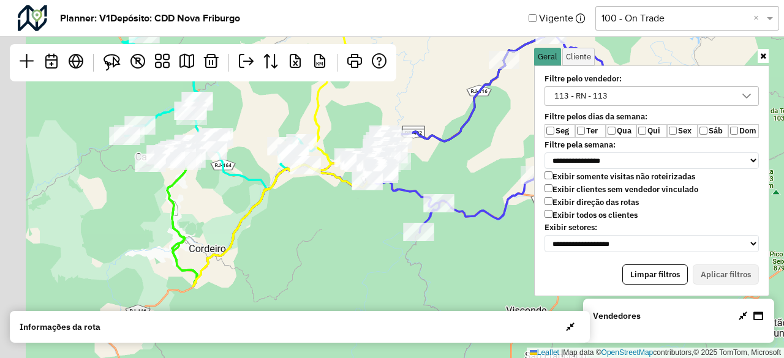
drag, startPoint x: 267, startPoint y: 207, endPoint x: 315, endPoint y: 111, distance: 107.4
click at [325, 96] on icon at bounding box center [315, 72] width 244 height 430
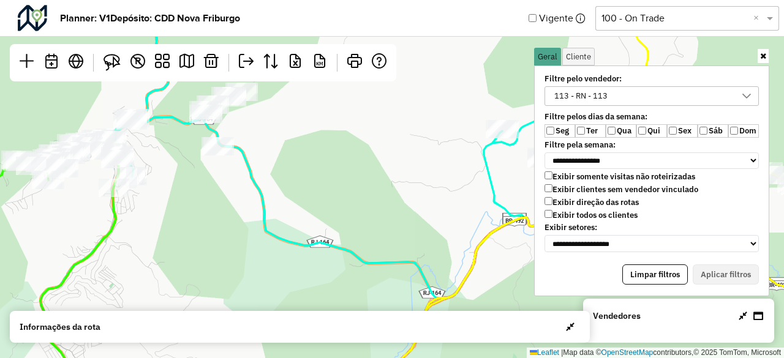
drag, startPoint x: 170, startPoint y: 168, endPoint x: 360, endPoint y: 133, distance: 193.2
click at [360, 133] on div "Leaflet | Map data © OpenStreetMap contributors,© 2025 TomTom, Microsoft" at bounding box center [392, 179] width 784 height 358
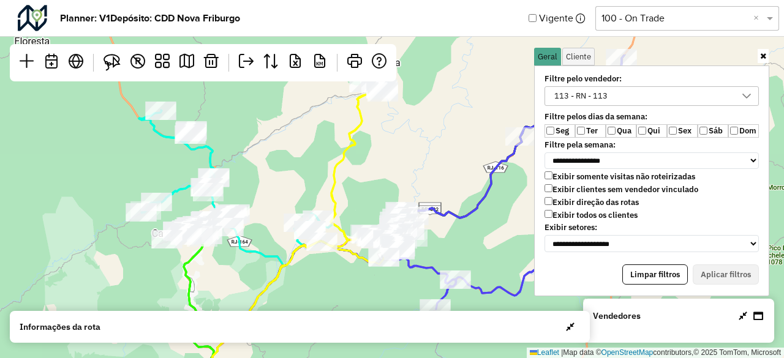
drag, startPoint x: 388, startPoint y: 135, endPoint x: 283, endPoint y: 226, distance: 139.0
click at [283, 226] on div "2 2 Leaflet | Map data © OpenStreetMap contributors,© 2025 TomTom, Microsoft" at bounding box center [392, 179] width 784 height 358
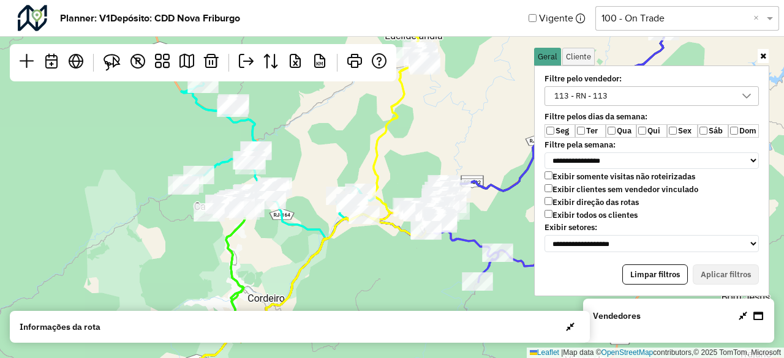
drag, startPoint x: 398, startPoint y: 151, endPoint x: 440, endPoint y: 124, distance: 50.1
click at [440, 124] on div "2 2 Leaflet | Map data © OpenStreetMap contributors,© 2025 TomTom, Microsoft" at bounding box center [392, 179] width 784 height 358
click at [625, 90] on div "113 - RN - 113" at bounding box center [642, 96] width 185 height 18
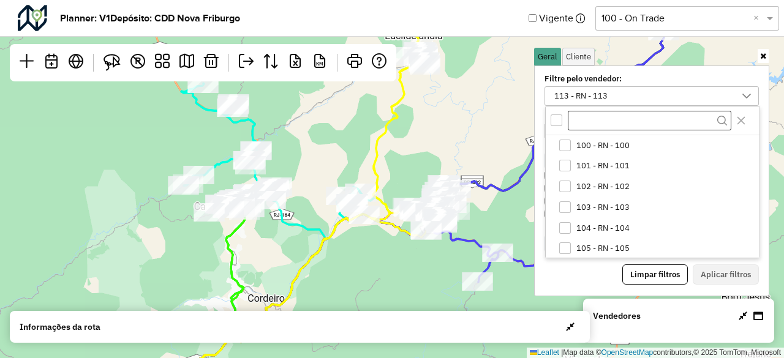
scroll to position [167, 0]
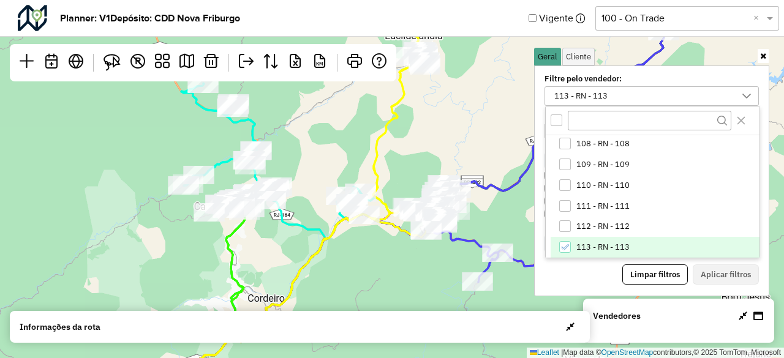
click at [562, 248] on icon "113 - RN - 113" at bounding box center [564, 247] width 9 height 9
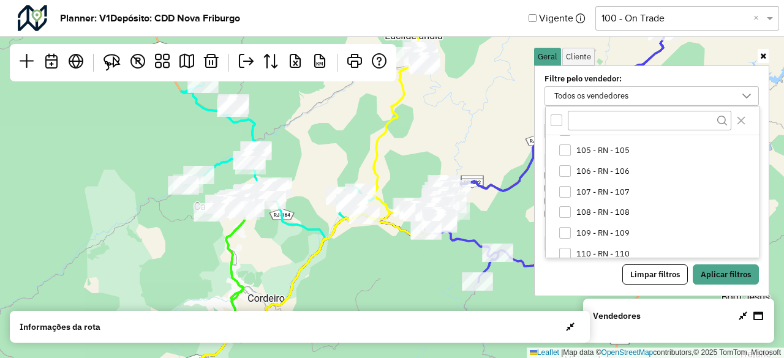
scroll to position [44, 0]
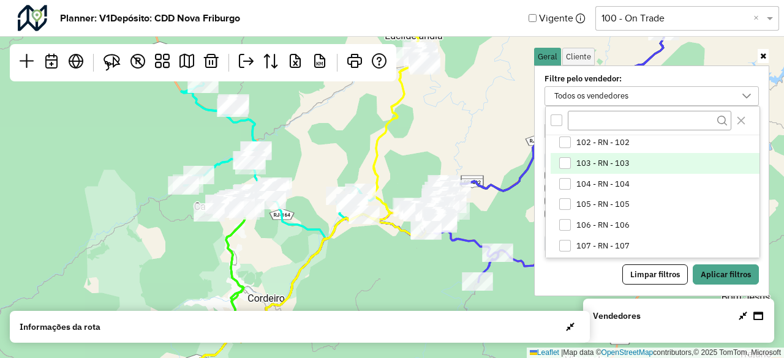
click at [565, 164] on div "103 - RN - 103" at bounding box center [565, 163] width 12 height 12
click at [723, 268] on button "Aplicar filtros" at bounding box center [726, 275] width 66 height 21
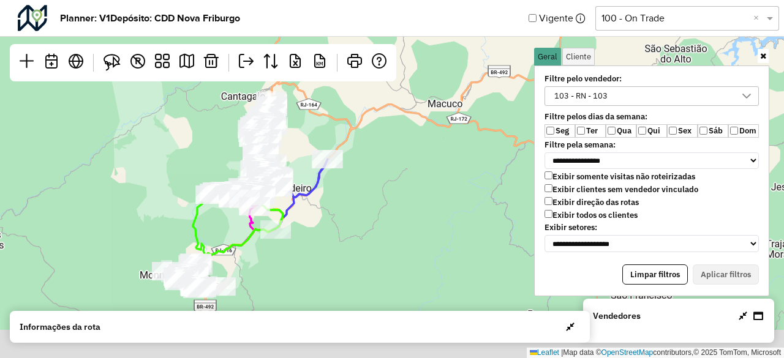
drag, startPoint x: 278, startPoint y: 277, endPoint x: 313, endPoint y: 149, distance: 133.3
click at [313, 149] on div "2 2 Leaflet | Map data © OpenStreetMap contributors,© 2025 TomTom, Microsoft" at bounding box center [392, 179] width 784 height 358
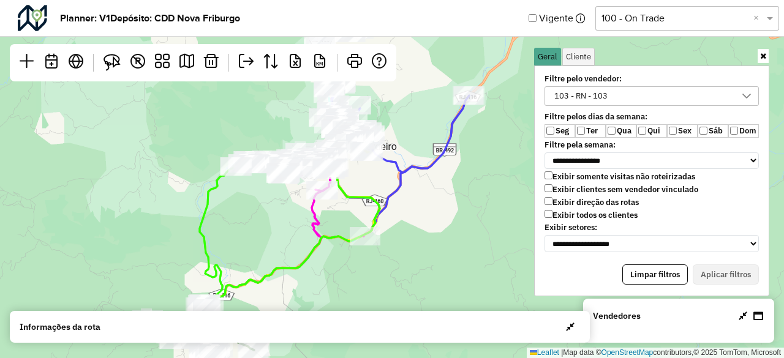
drag, startPoint x: 435, startPoint y: 132, endPoint x: 384, endPoint y: 214, distance: 96.5
click at [380, 214] on icon at bounding box center [264, 317] width 232 height 316
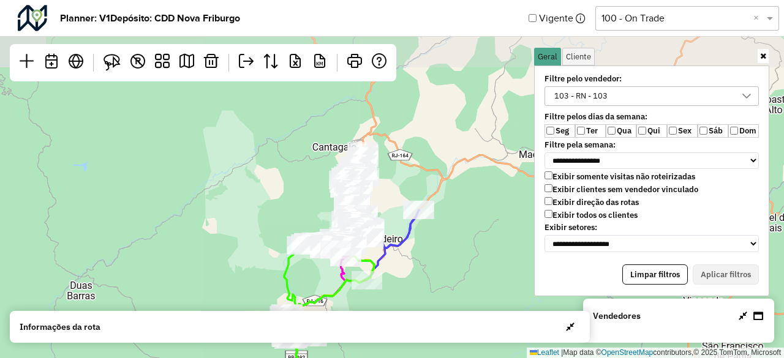
drag, startPoint x: 501, startPoint y: 133, endPoint x: 454, endPoint y: 217, distance: 96.8
click at [454, 217] on div "2 2 Leaflet | Map data © OpenStreetMap contributors,© 2025 TomTom, Microsoft" at bounding box center [392, 179] width 784 height 358
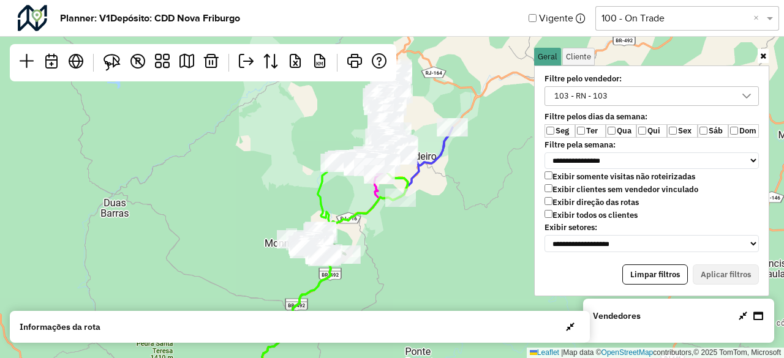
drag, startPoint x: 365, startPoint y: 222, endPoint x: 426, endPoint y: 133, distance: 107.5
click at [417, 141] on div "2 2 Leaflet | Map data © OpenStreetMap contributors,© 2025 TomTom, Microsoft" at bounding box center [392, 179] width 784 height 358
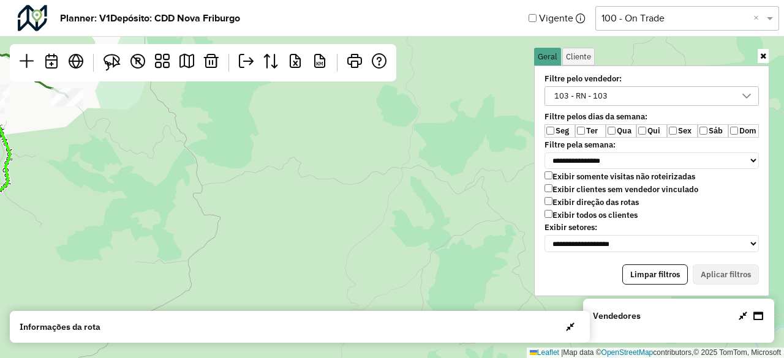
click at [592, 87] on div "103 - RN - 103" at bounding box center [581, 96] width 62 height 18
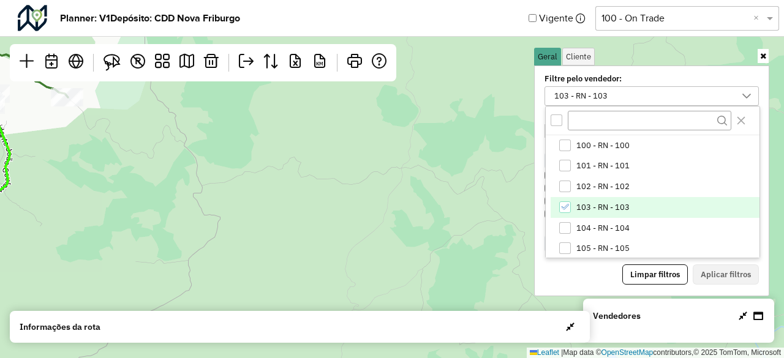
click at [562, 202] on div "103 - RN - 103" at bounding box center [565, 208] width 12 height 12
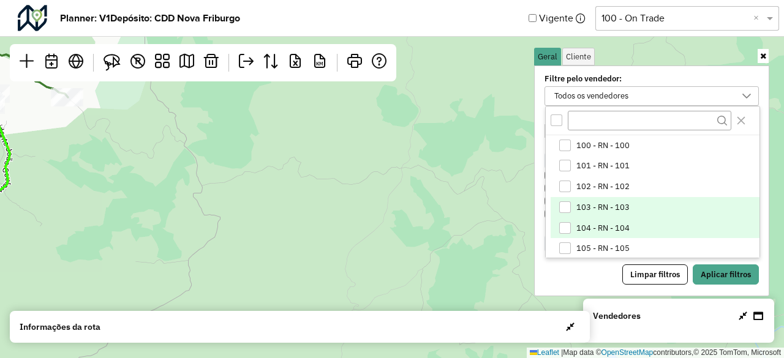
scroll to position [61, 0]
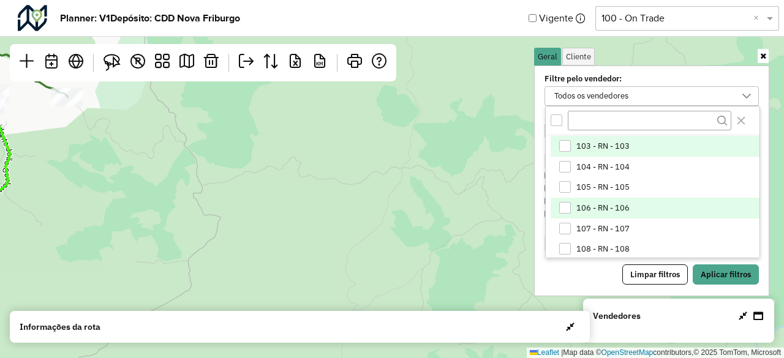
click at [566, 206] on div "106 - RN - 106" at bounding box center [565, 208] width 12 height 12
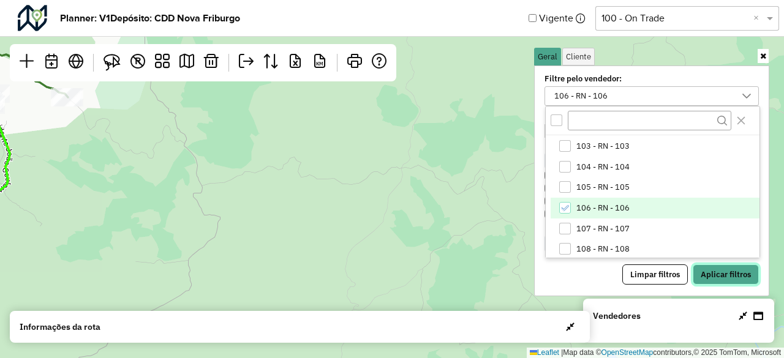
click at [725, 266] on button "Aplicar filtros" at bounding box center [726, 275] width 66 height 21
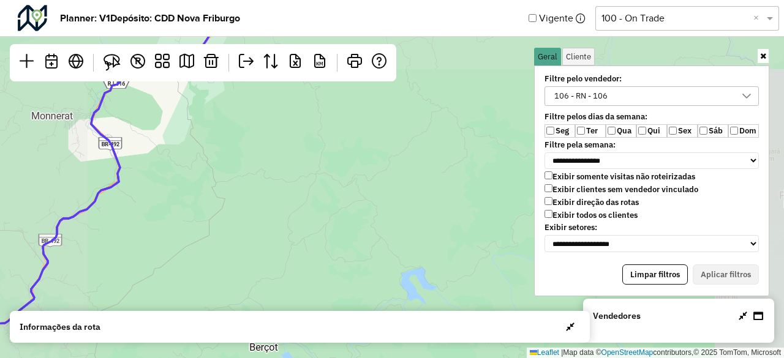
drag, startPoint x: 97, startPoint y: 155, endPoint x: 339, endPoint y: 226, distance: 252.2
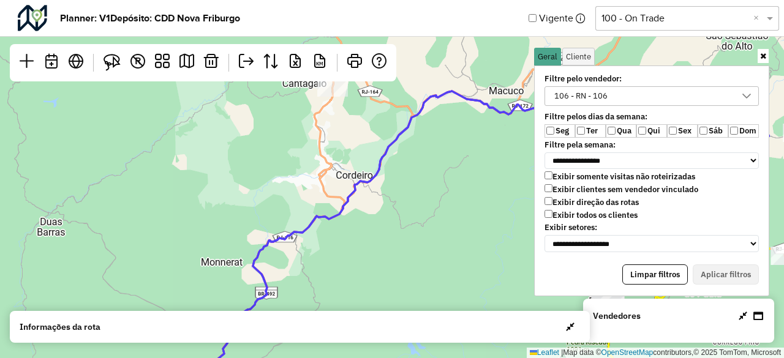
drag, startPoint x: 435, startPoint y: 134, endPoint x: 281, endPoint y: 264, distance: 202.1
click at [276, 271] on icon at bounding box center [448, 282] width 643 height 382
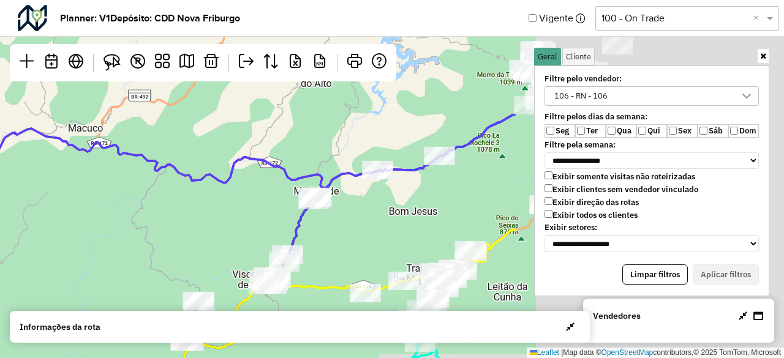
drag, startPoint x: 500, startPoint y: 178, endPoint x: 153, endPoint y: 150, distance: 347.8
click at [153, 150] on div "2 2 Leaflet | Map data © OpenStreetMap contributors,© 2025 TomTom, Microsoft" at bounding box center [392, 179] width 784 height 358
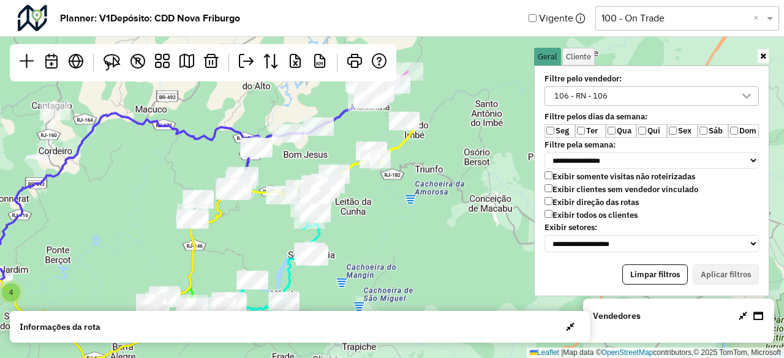
drag, startPoint x: 405, startPoint y: 145, endPoint x: 255, endPoint y: 249, distance: 183.5
click at [255, 249] on div "4 Leaflet | Map data © OpenStreetMap contributors,© 2025 TomTom, Microsoft" at bounding box center [392, 179] width 784 height 358
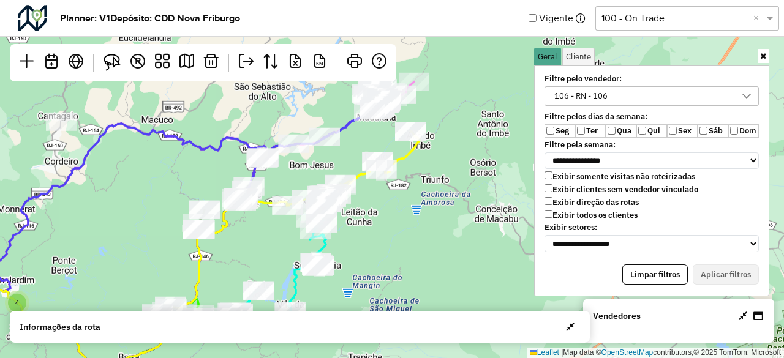
drag, startPoint x: 388, startPoint y: 122, endPoint x: 350, endPoint y: 159, distance: 53.3
click at [396, 132] on div "4 Leaflet | Map data © OpenStreetMap contributors,© 2025 TomTom, Microsoft" at bounding box center [392, 179] width 784 height 358
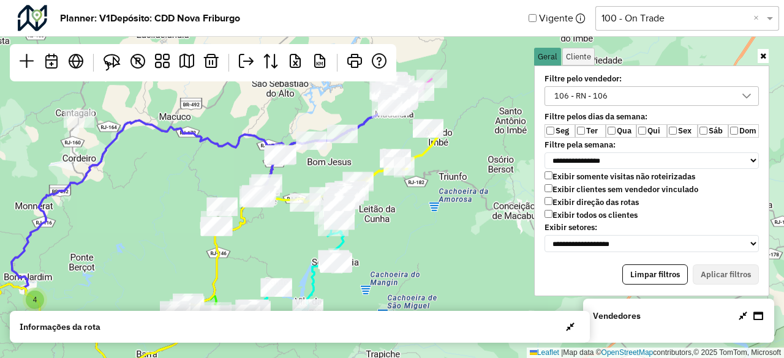
drag, startPoint x: 137, startPoint y: 222, endPoint x: 260, endPoint y: 195, distance: 126.0
click at [260, 195] on div "4 Leaflet | Map data © OpenStreetMap contributors,© 2025 TomTom, Microsoft" at bounding box center [392, 179] width 784 height 358
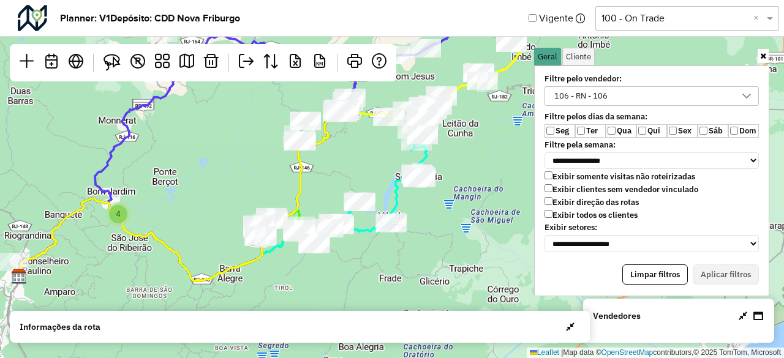
drag, startPoint x: 394, startPoint y: 232, endPoint x: 354, endPoint y: 173, distance: 71.0
click at [354, 173] on div "4 Leaflet | Map data © OpenStreetMap contributors,© 2025 TomTom, Microsoft" at bounding box center [392, 179] width 784 height 358
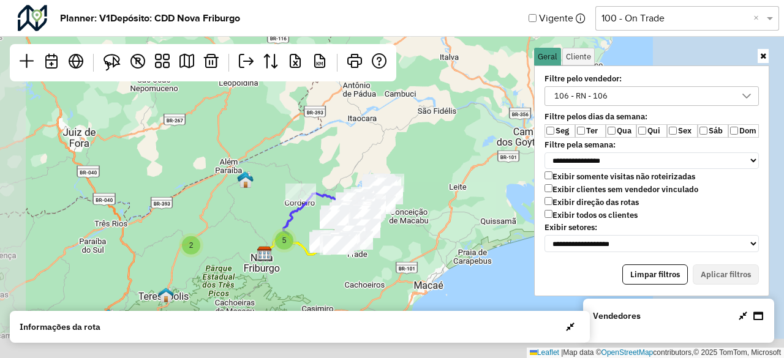
drag, startPoint x: 437, startPoint y: 203, endPoint x: 358, endPoint y: 175, distance: 84.5
click at [372, 134] on div "4 2 5 2 Leaflet | Map data © OpenStreetMap contributors,© 2025 TomTom, Microsoft" at bounding box center [392, 179] width 784 height 358
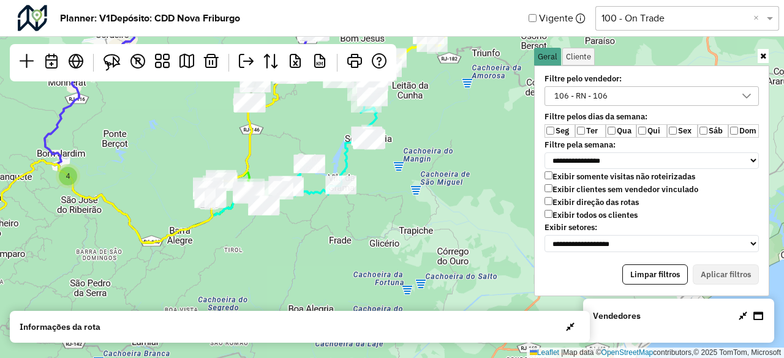
drag, startPoint x: 317, startPoint y: 205, endPoint x: 390, endPoint y: 225, distance: 76.2
click at [390, 225] on div "4 Leaflet | Map data © OpenStreetMap contributors,© 2025 TomTom, Microsoft" at bounding box center [392, 179] width 784 height 358
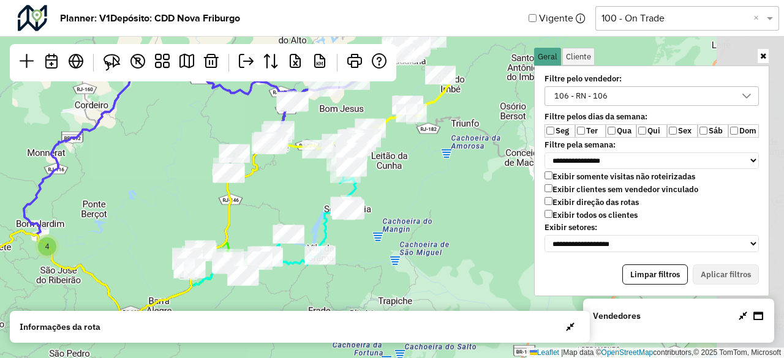
drag, startPoint x: 407, startPoint y: 131, endPoint x: 317, endPoint y: 204, distance: 115.8
click at [318, 204] on div "4 Leaflet | Map data © OpenStreetMap contributors,© 2025 TomTom, Microsoft" at bounding box center [392, 179] width 784 height 358
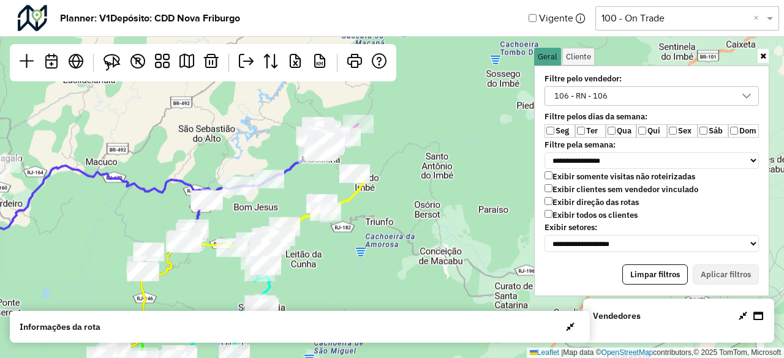
drag, startPoint x: 396, startPoint y: 147, endPoint x: 311, endPoint y: 244, distance: 129.4
click at [311, 244] on div "4 Leaflet | Map data © OpenStreetMap contributors,© 2025 TomTom, Microsoft" at bounding box center [392, 179] width 784 height 358
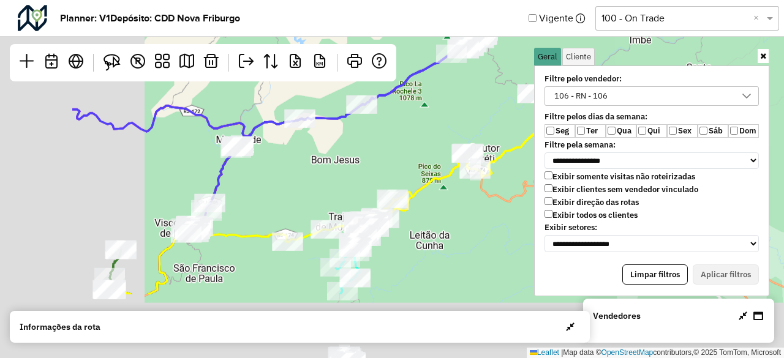
drag, startPoint x: 187, startPoint y: 257, endPoint x: 338, endPoint y: 157, distance: 180.8
click at [338, 157] on div "2 2 Leaflet | Map data © OpenStreetMap contributors,© 2025 TomTom, Microsoft" at bounding box center [392, 179] width 784 height 358
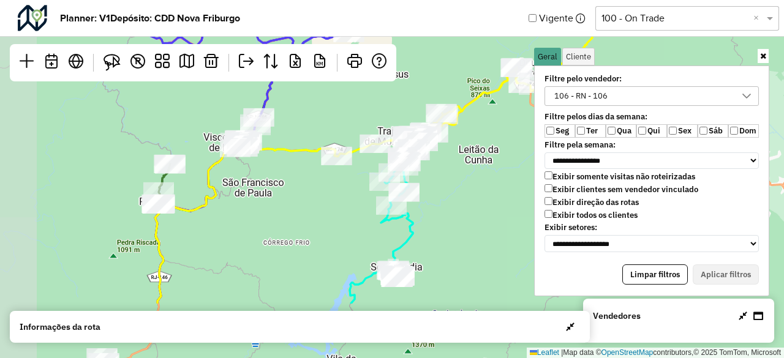
drag, startPoint x: 238, startPoint y: 267, endPoint x: 363, endPoint y: 165, distance: 161.0
click at [353, 168] on div "2 2 Leaflet | Map data © OpenStreetMap contributors,© 2025 TomTom, Microsoft" at bounding box center [392, 179] width 784 height 358
